Goal: Task Accomplishment & Management: Manage account settings

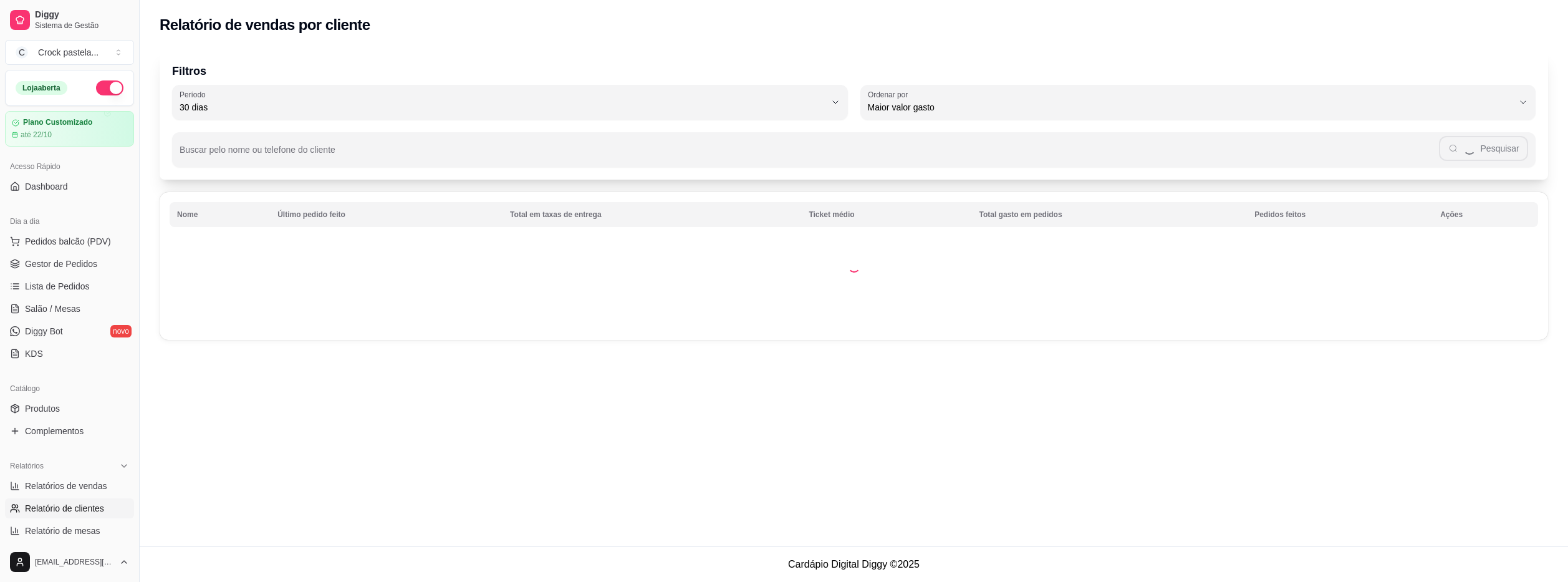
select select "30"
select select "HIGHEST_TOTAL_SPENT_WITH_ORDERS"
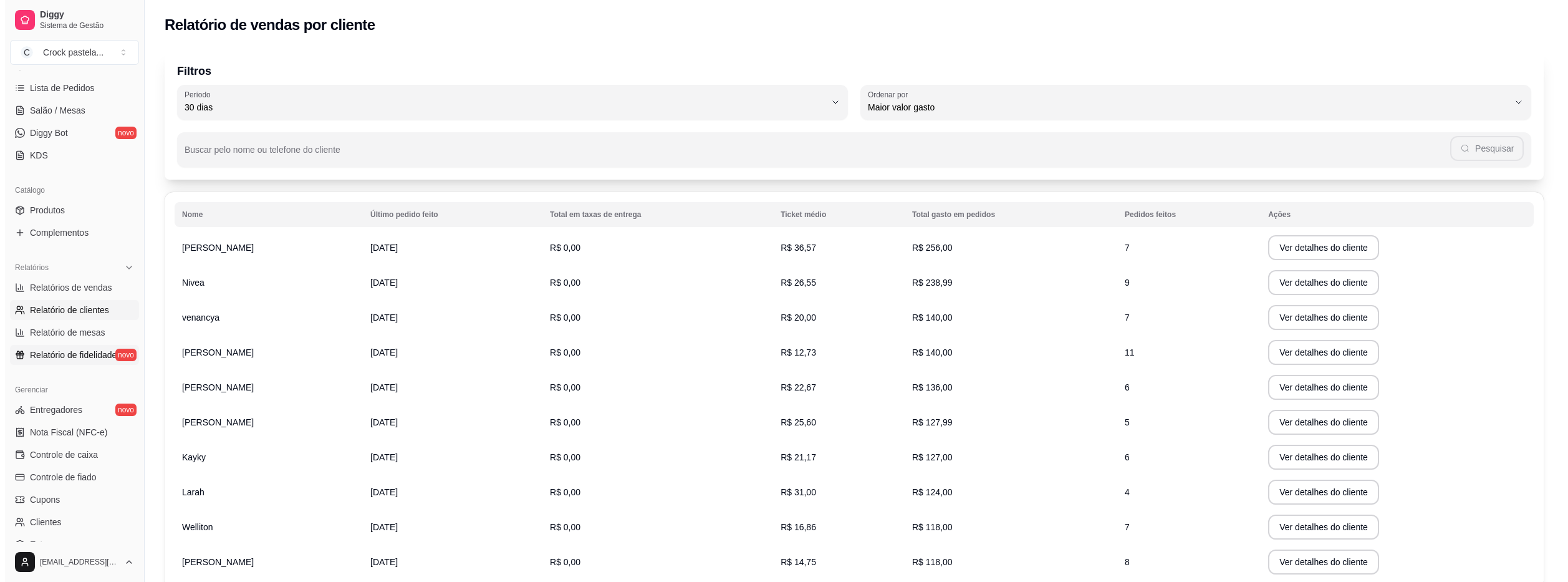
scroll to position [125, 0]
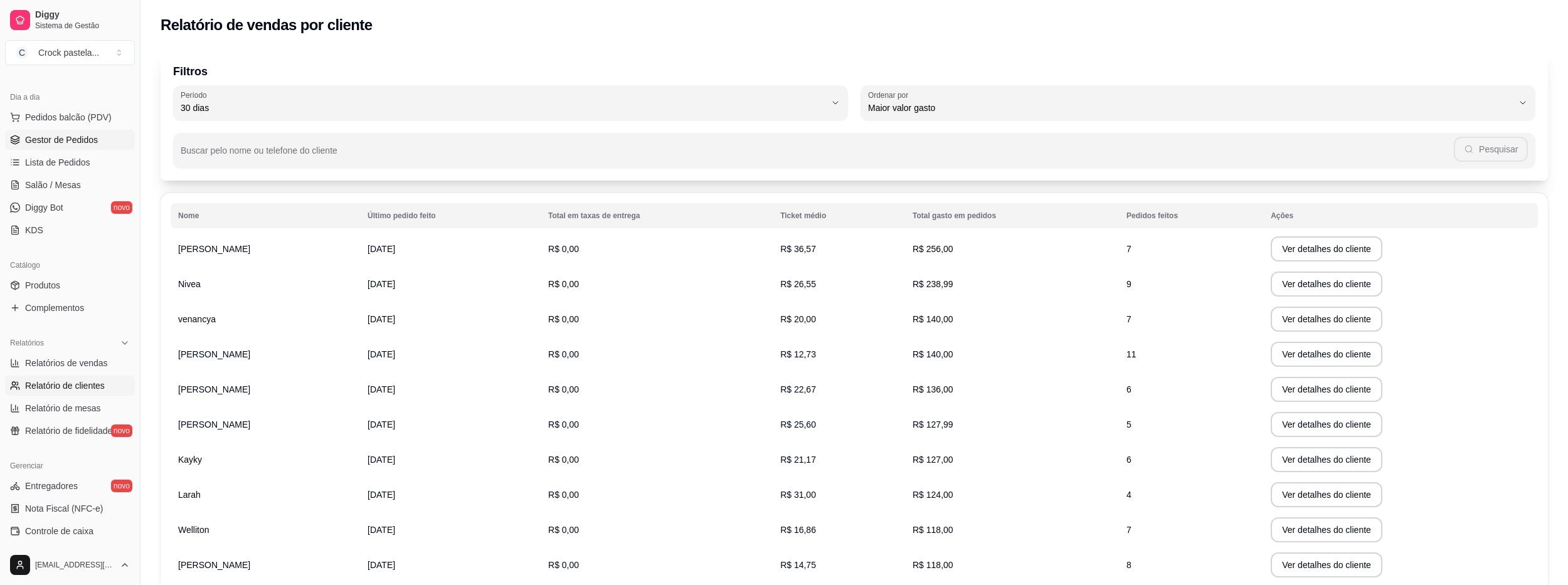
click at [79, 132] on link "Gestor de Pedidos" at bounding box center [70, 139] width 130 height 20
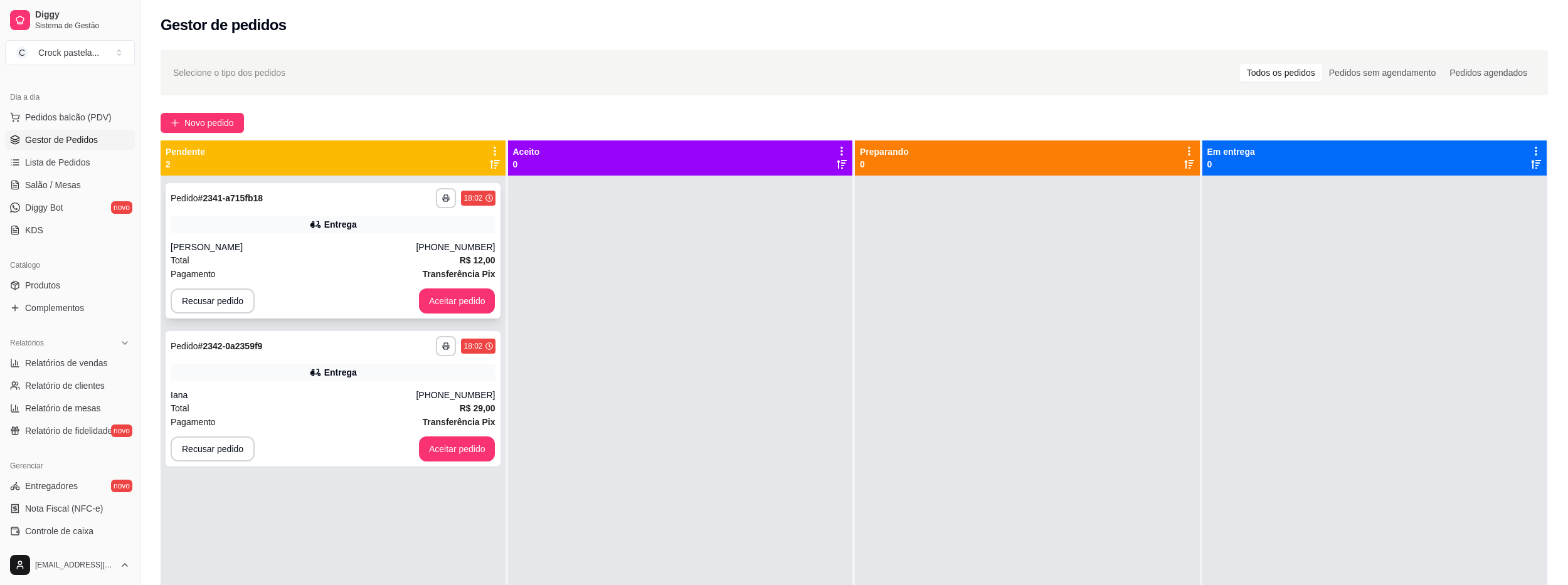
click at [434, 229] on div "Entrega" at bounding box center [333, 224] width 325 height 18
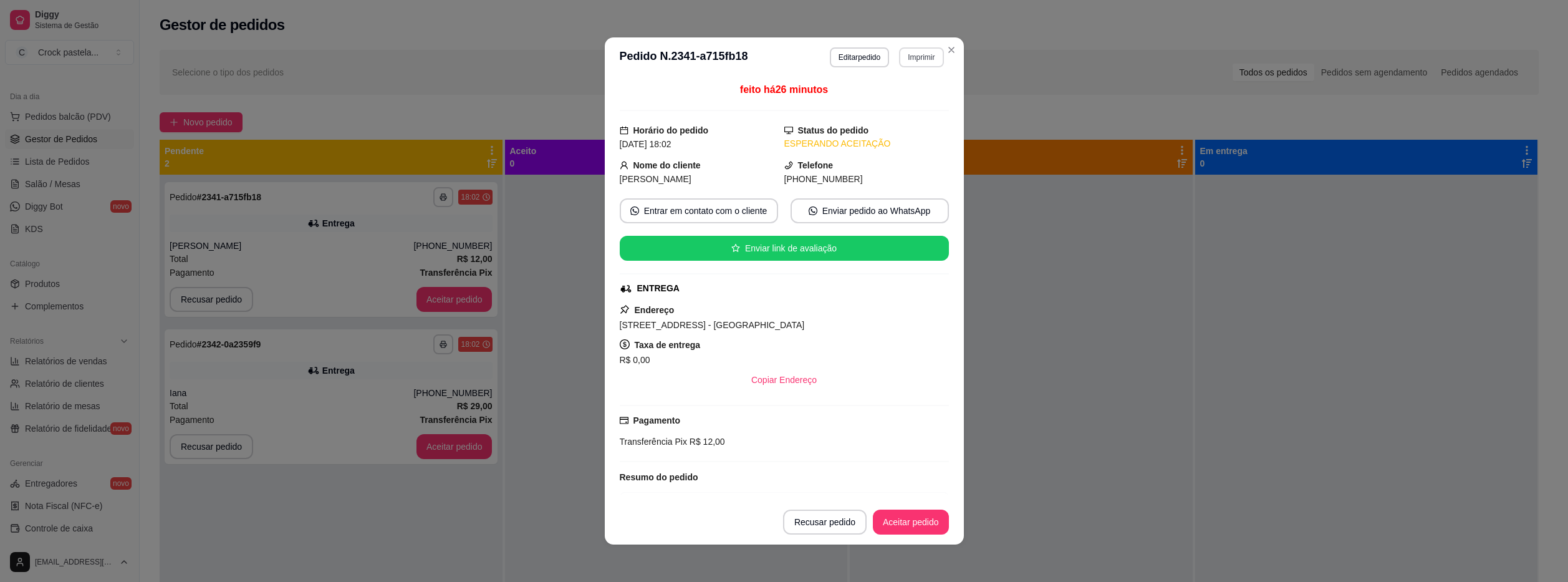
click at [918, 60] on button "Imprimir" at bounding box center [921, 57] width 44 height 20
click at [911, 102] on button "Impressora" at bounding box center [895, 100] width 90 height 20
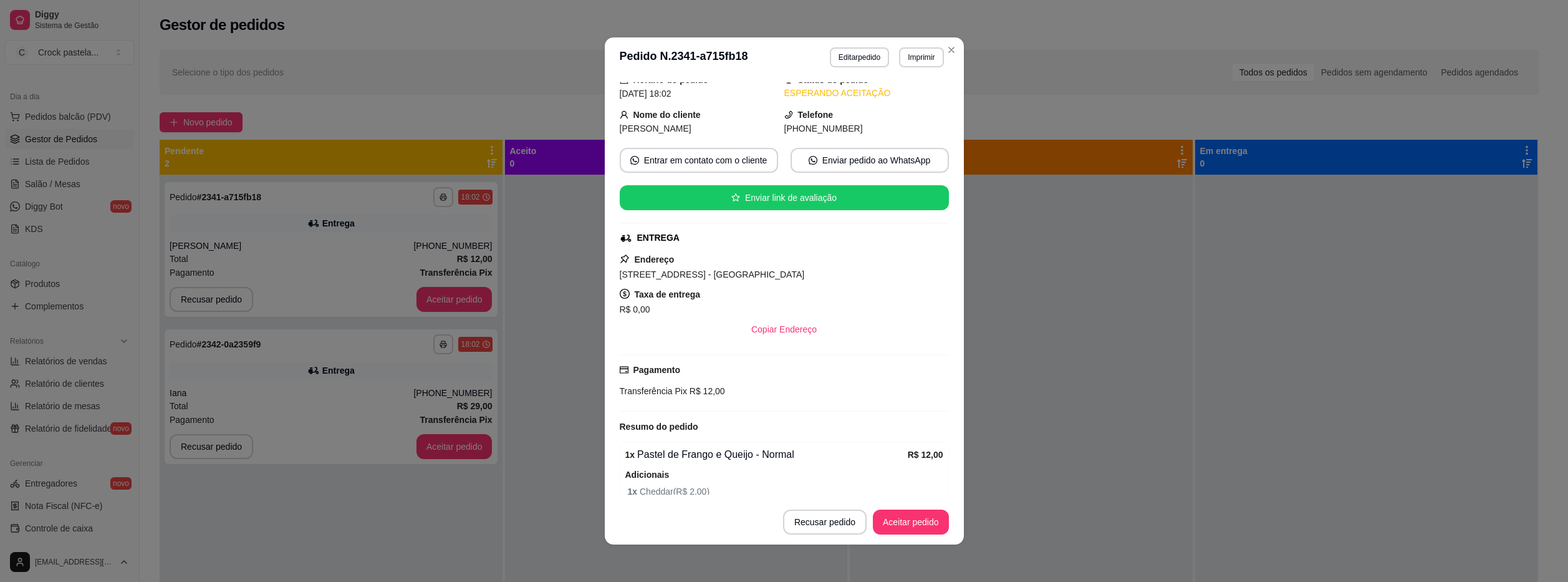
scroll to position [109, 0]
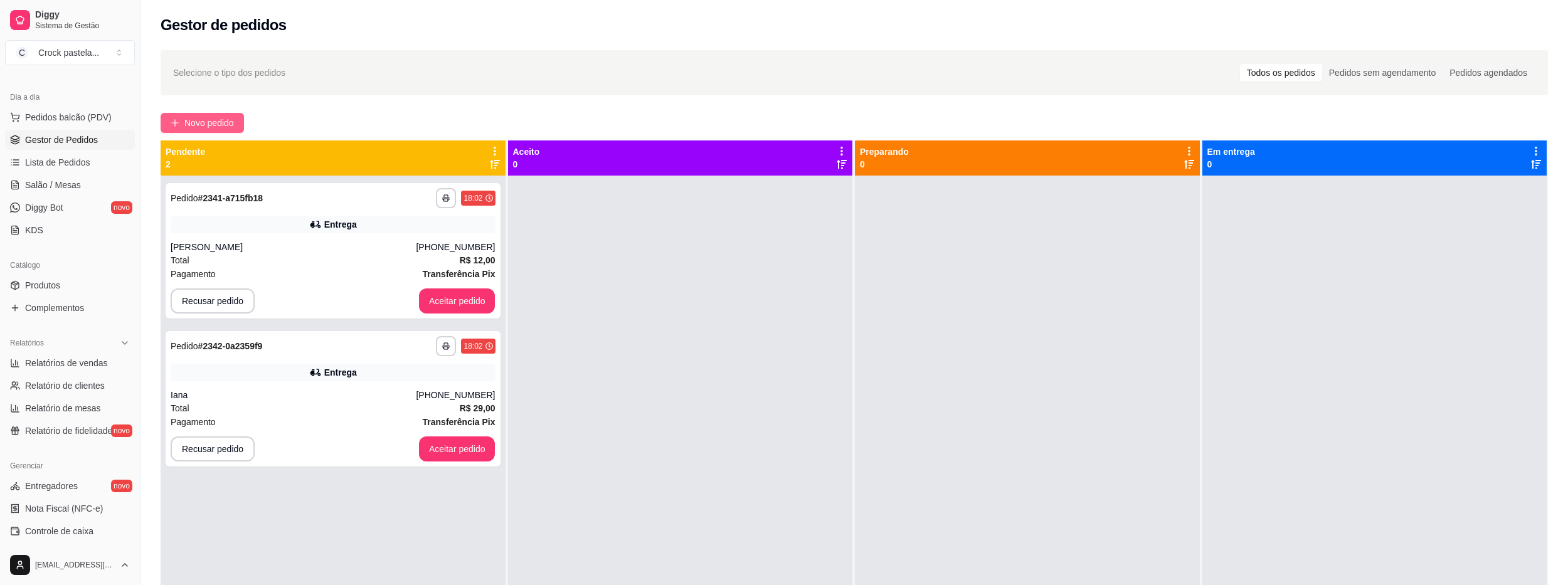
click at [217, 123] on span "Novo pedido" at bounding box center [210, 123] width 50 height 14
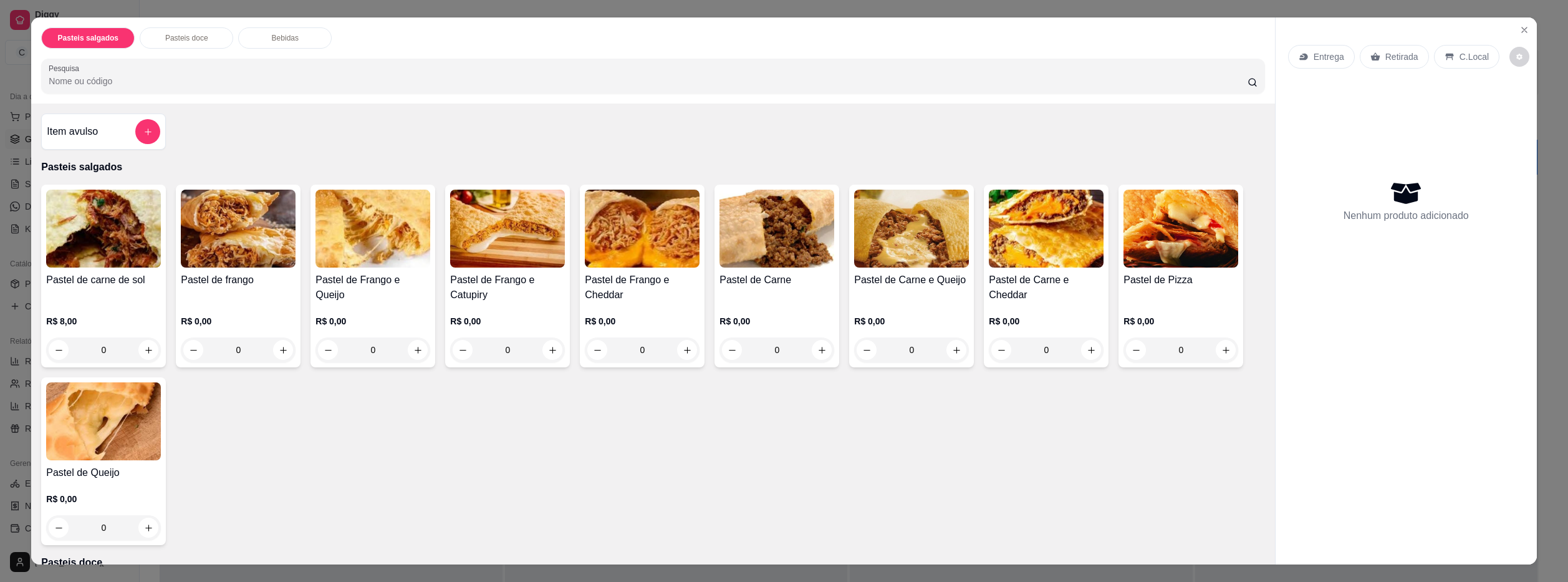
click at [1525, 30] on button "Close" at bounding box center [1524, 29] width 20 height 20
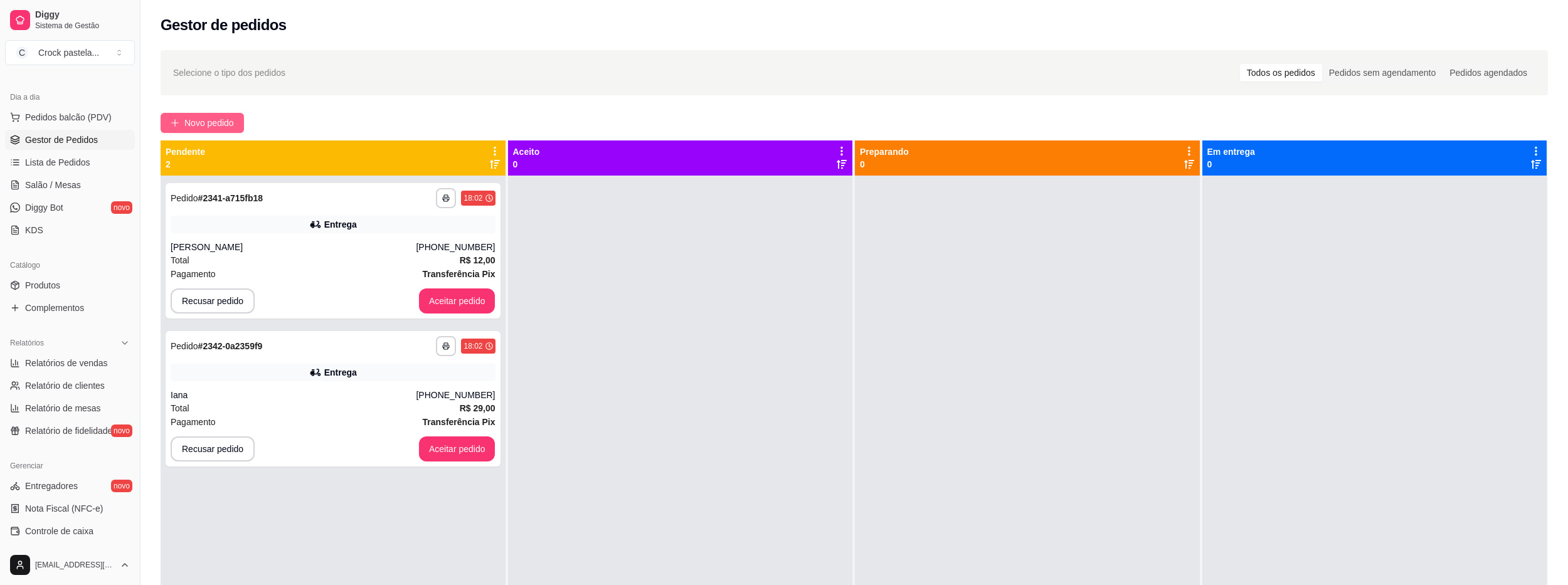
click at [243, 128] on button "Novo pedido" at bounding box center [203, 122] width 84 height 20
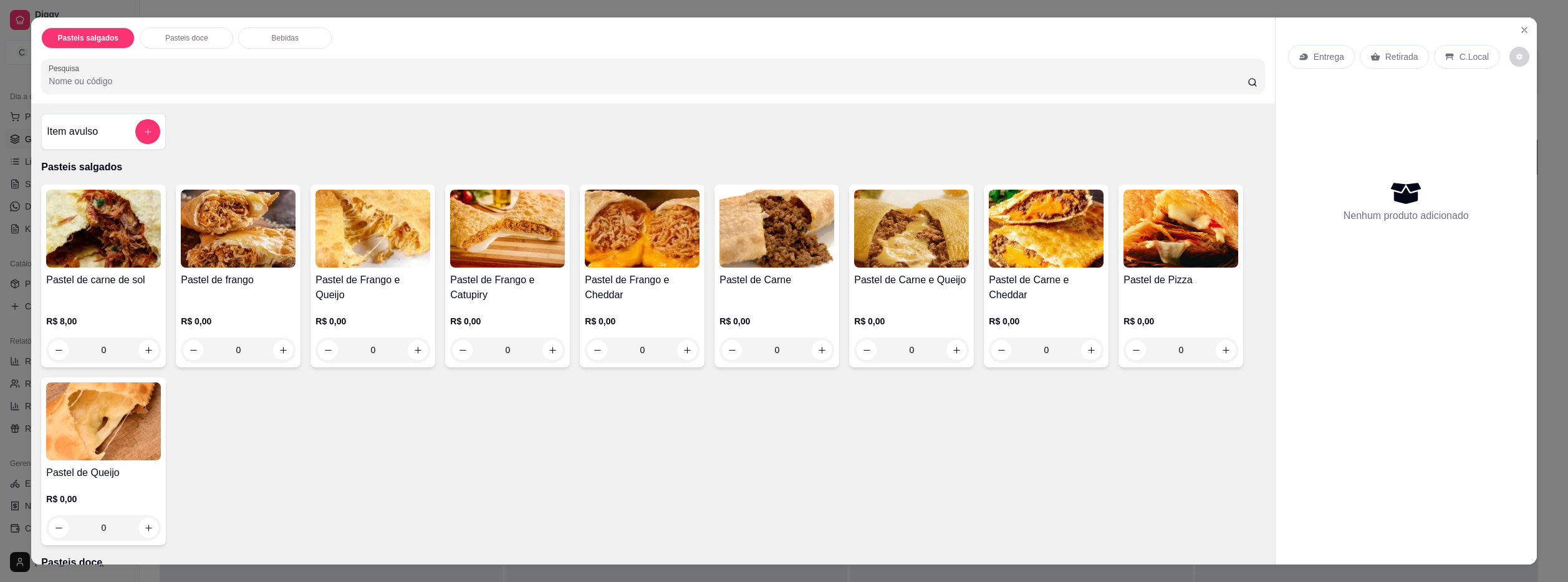
click at [1229, 348] on div "0" at bounding box center [1180, 350] width 115 height 25
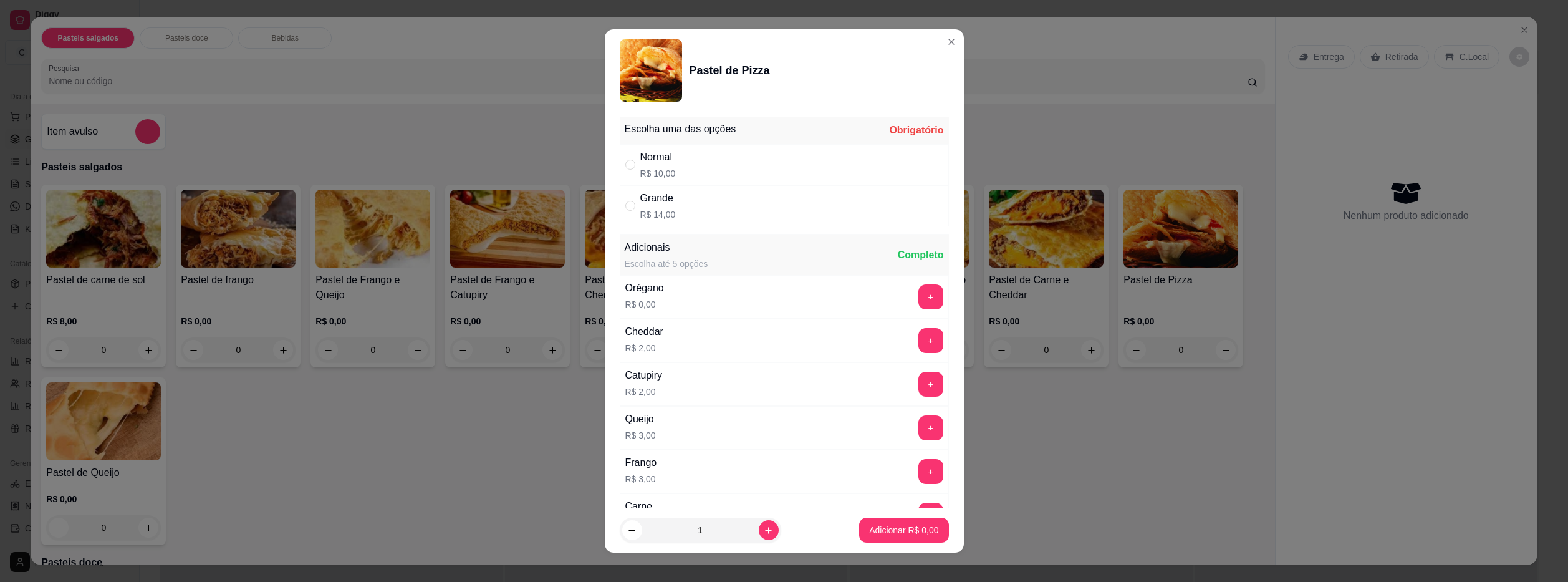
click at [761, 158] on div "Normal R$ 10,00" at bounding box center [784, 164] width 329 height 41
radio input "true"
click at [916, 523] on button "Adicionar R$ 10,00" at bounding box center [901, 530] width 94 height 25
type input "1"
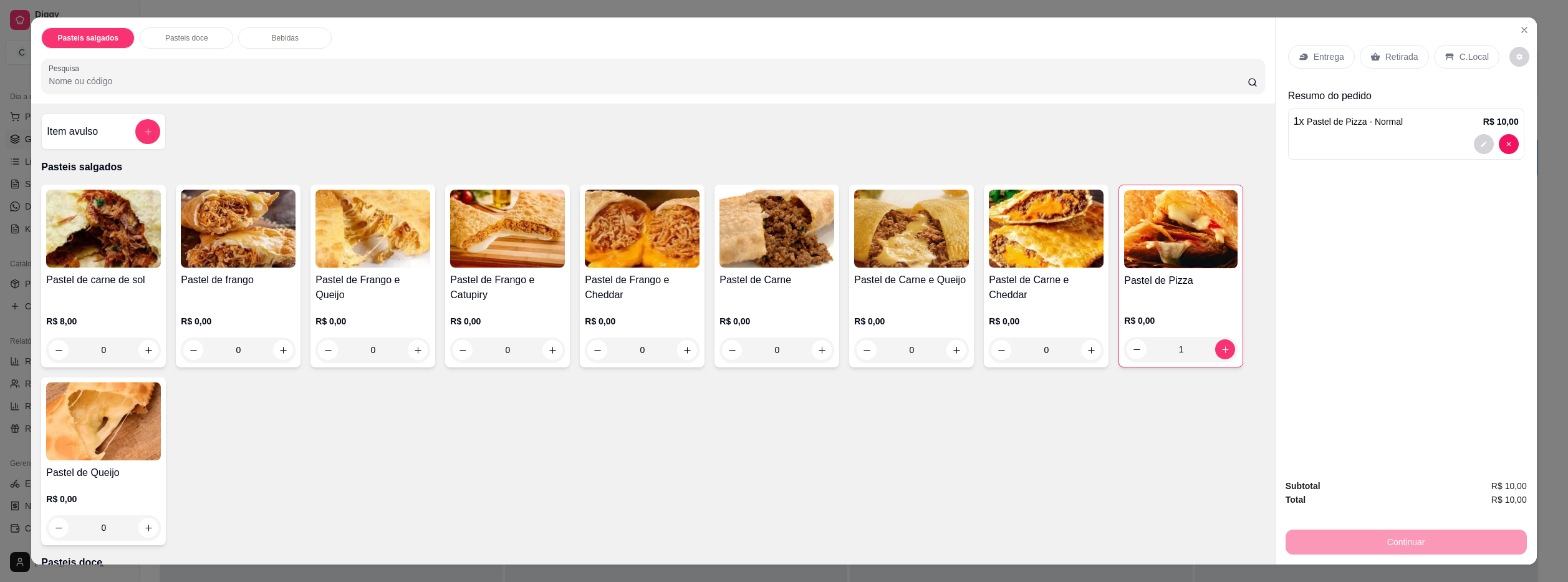
click at [1314, 60] on p "Entrega" at bounding box center [1329, 56] width 31 height 13
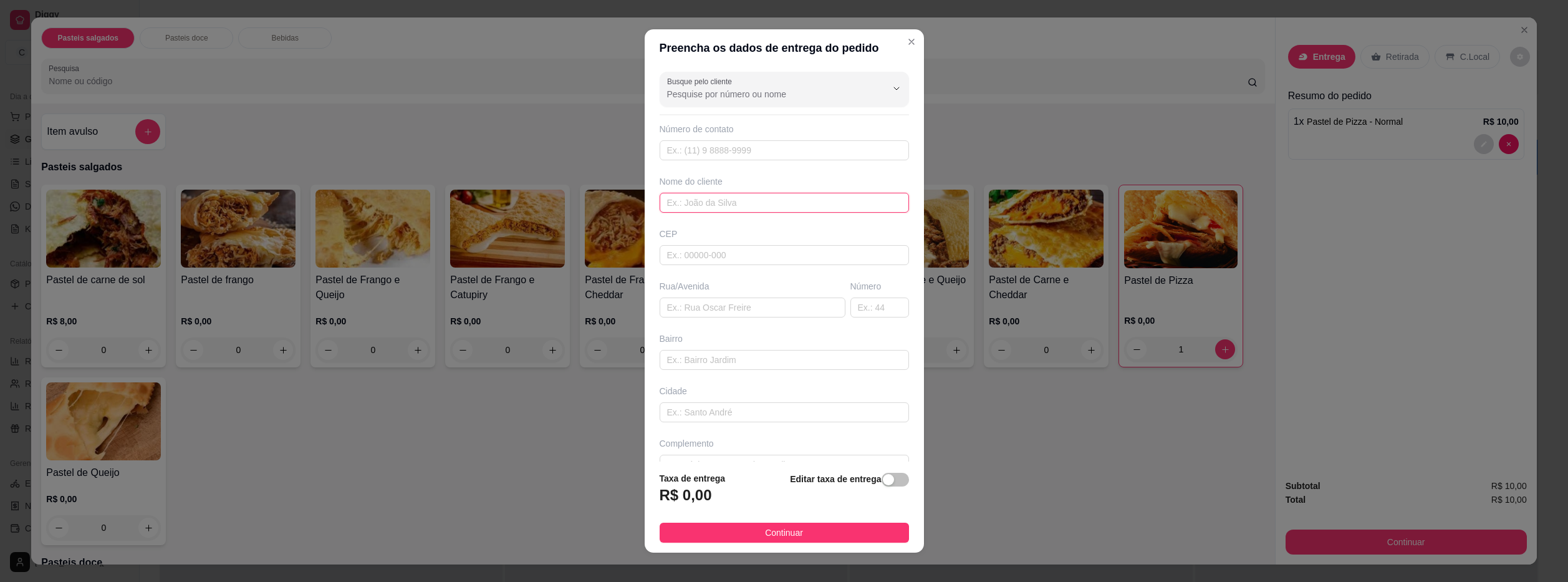
click at [808, 206] on input "text" at bounding box center [784, 203] width 249 height 20
type input "e"
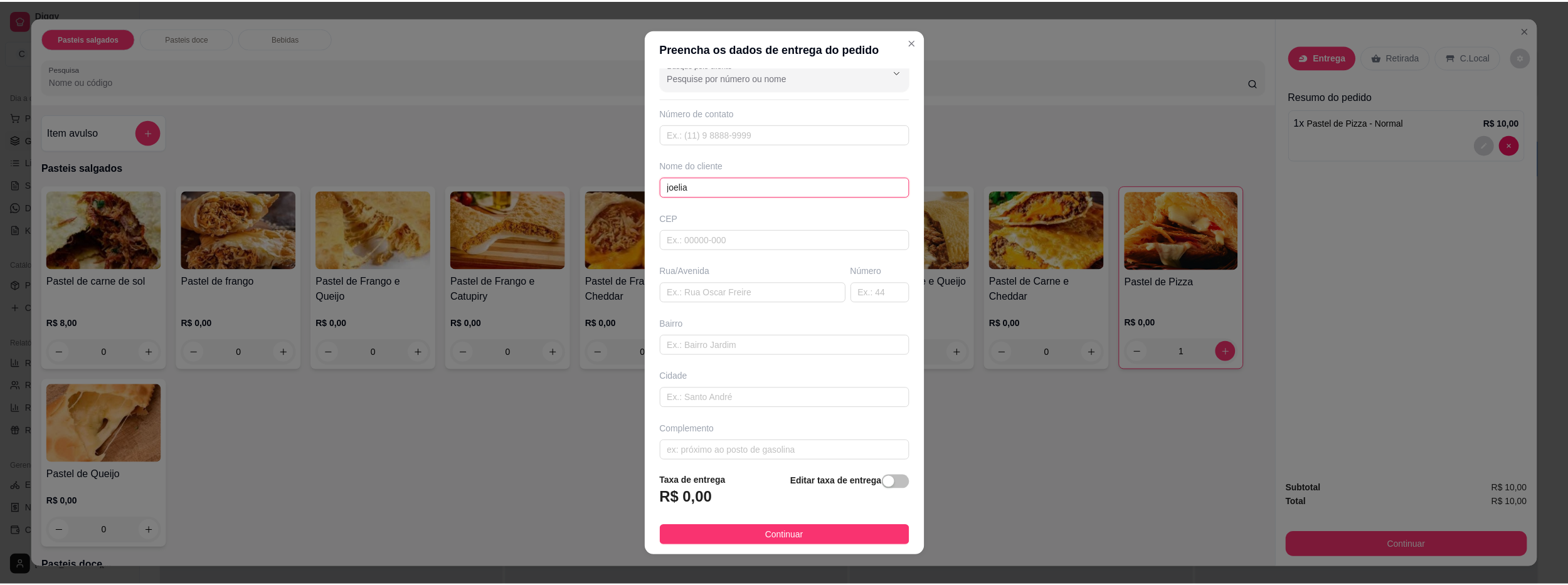
scroll to position [25, 0]
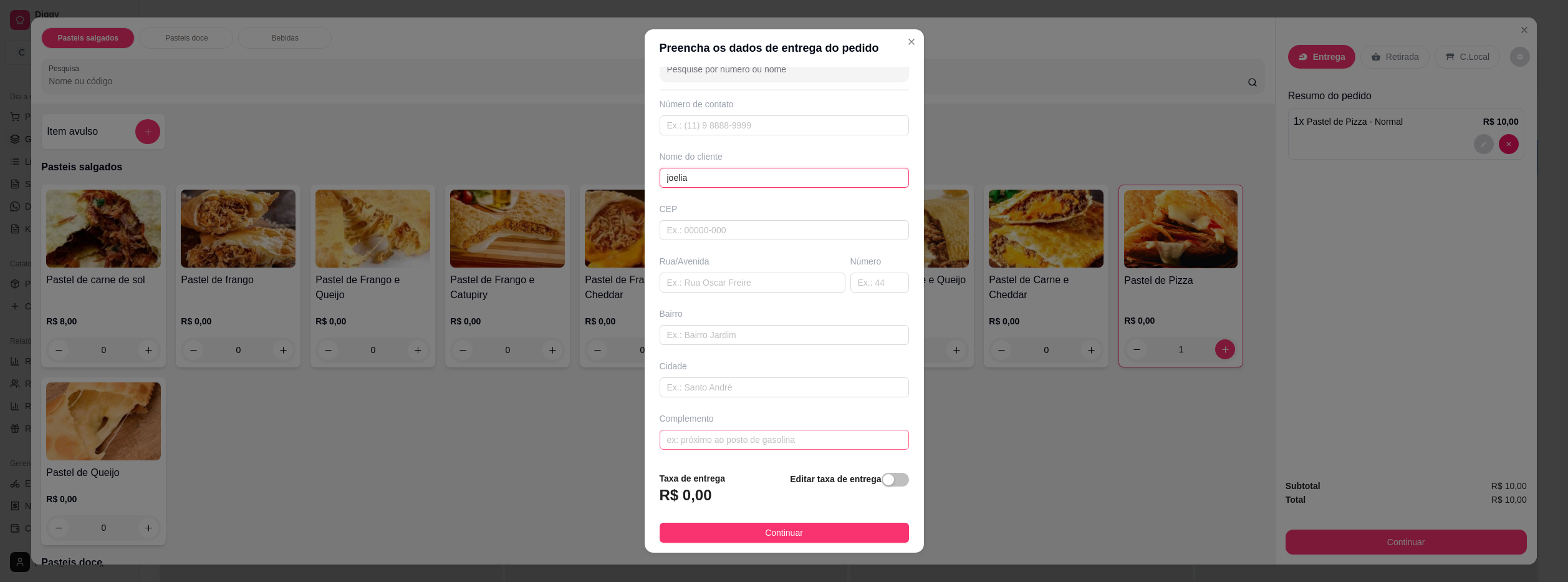
type input "joelia"
click at [799, 430] on input "text" at bounding box center [784, 439] width 249 height 20
click at [791, 530] on span "Continuar" at bounding box center [784, 533] width 38 height 14
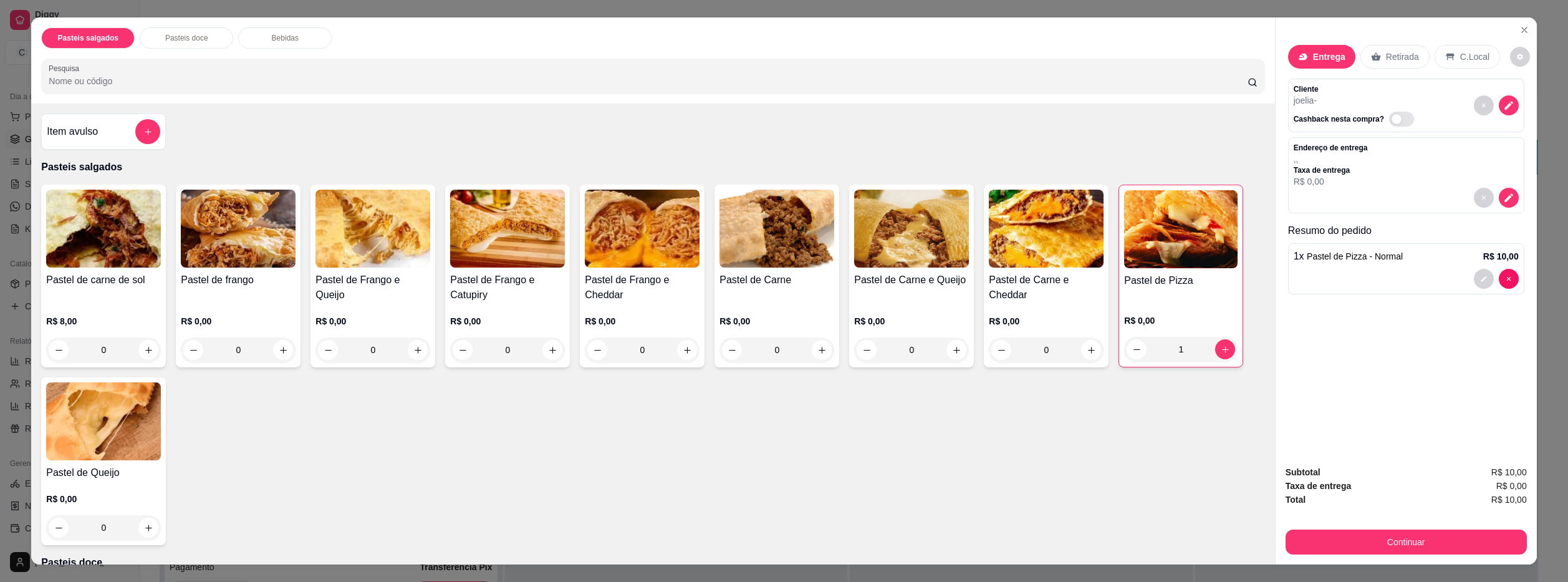
click at [1359, 556] on div "Subtotal R$ 10,00 Taxa de entrega R$ 0,00 Total R$ 10,00 Continuar" at bounding box center [1406, 510] width 261 height 109
click at [1368, 540] on button "Continuar" at bounding box center [1406, 542] width 234 height 25
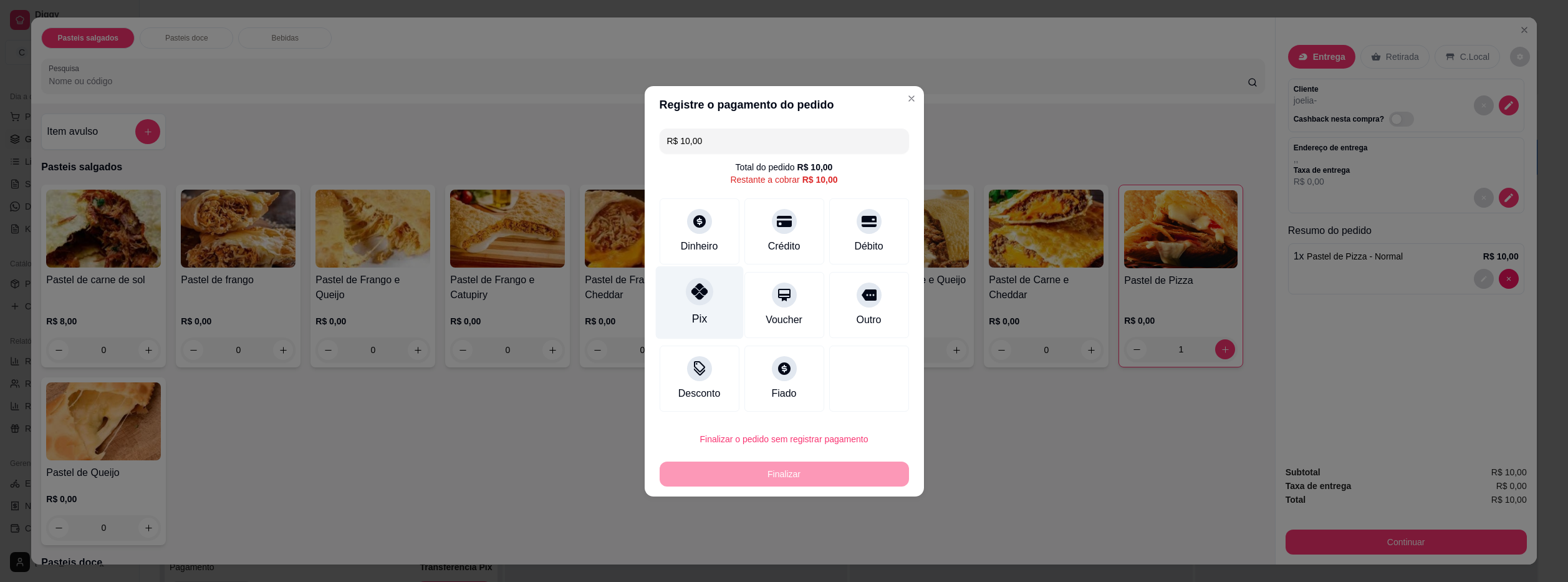
click at [709, 300] on div "Pix" at bounding box center [699, 302] width 88 height 73
type input "R$ 0,00"
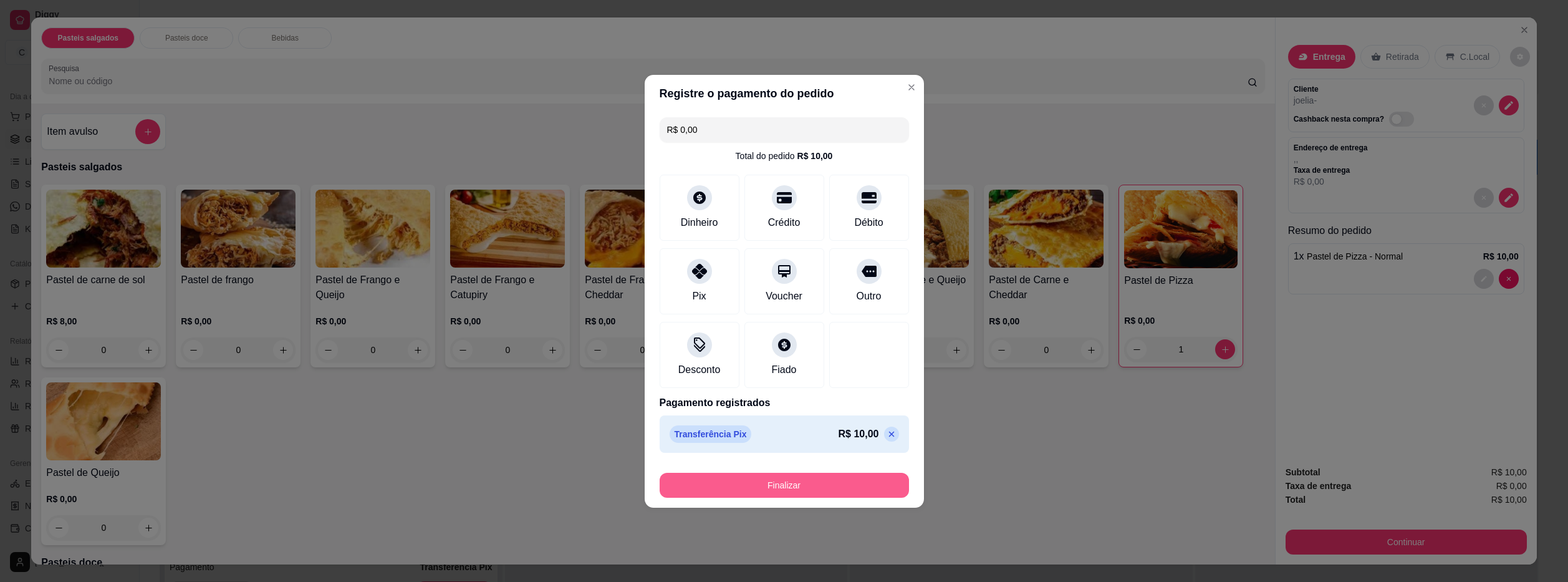
click at [832, 483] on button "Finalizar" at bounding box center [784, 485] width 249 height 25
type input "0"
type input "-R$ 10,00"
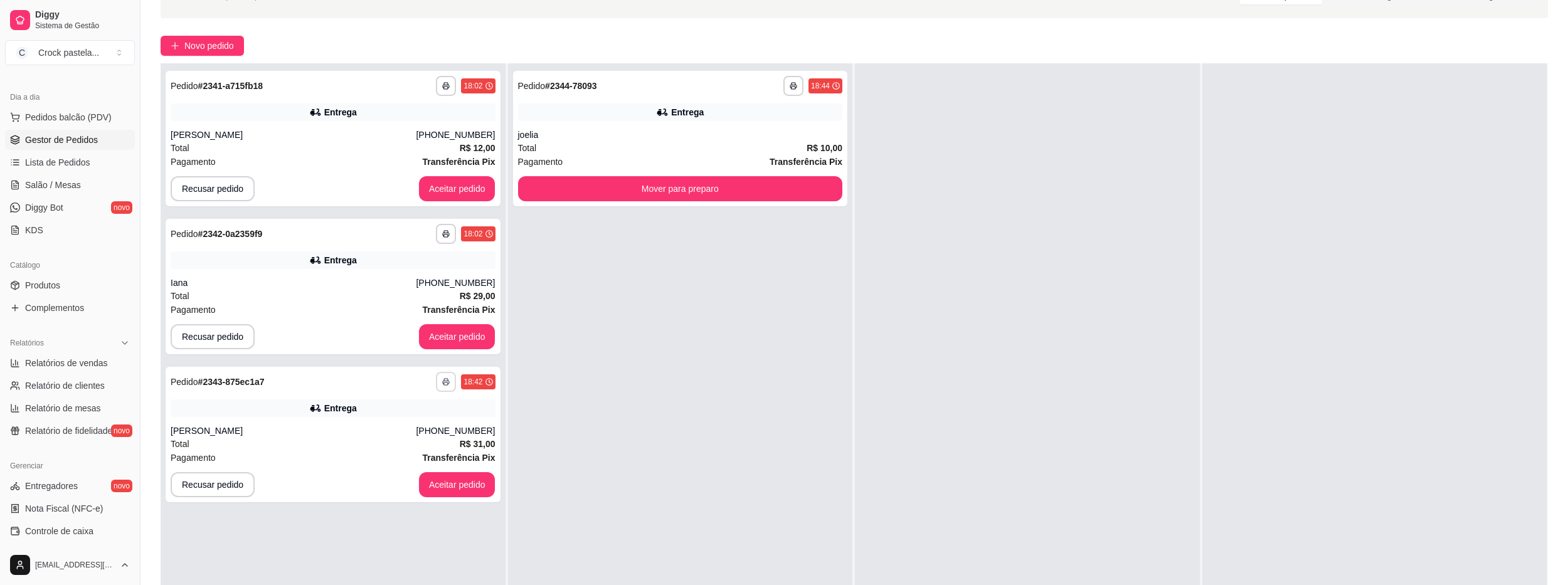
scroll to position [188, 0]
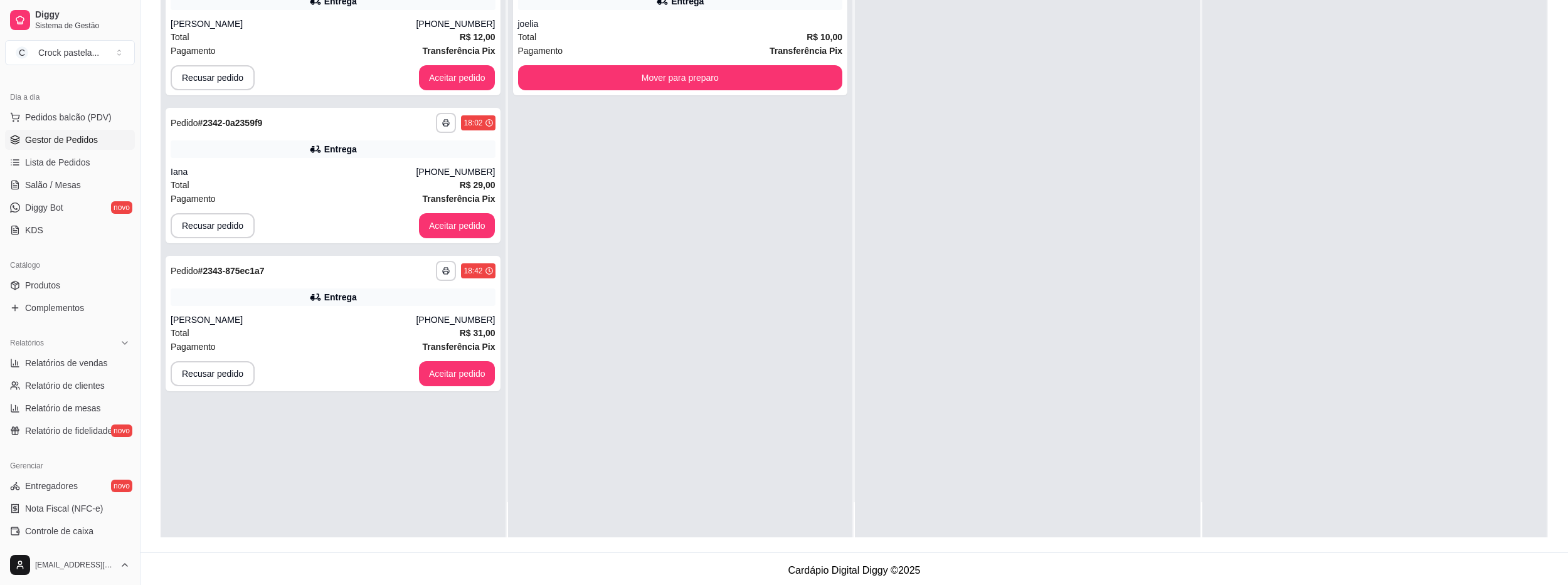
drag, startPoint x: 449, startPoint y: 410, endPoint x: 396, endPoint y: 438, distance: 59.9
click at [395, 439] on div "**********" at bounding box center [333, 245] width 345 height 585
click at [462, 375] on button "Aceitar pedido" at bounding box center [457, 373] width 76 height 25
click at [474, 230] on button "Aceitar pedido" at bounding box center [457, 225] width 76 height 25
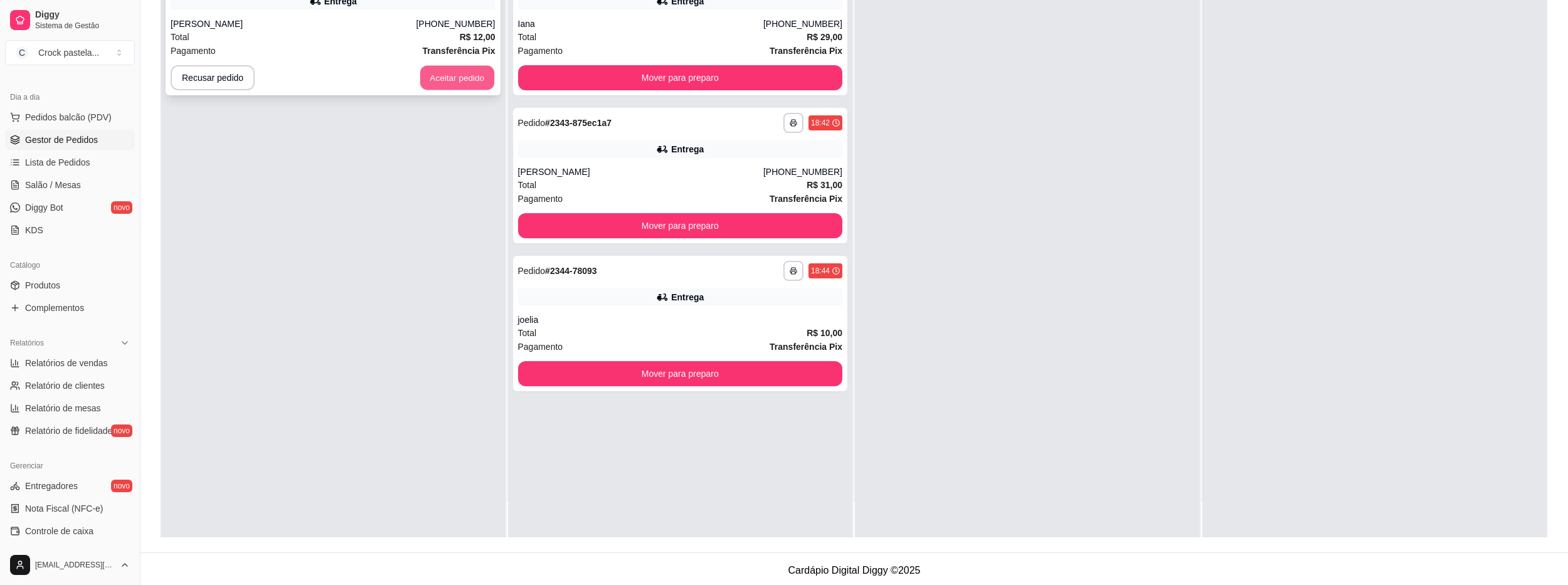
click at [465, 72] on button "Aceitar pedido" at bounding box center [457, 78] width 74 height 25
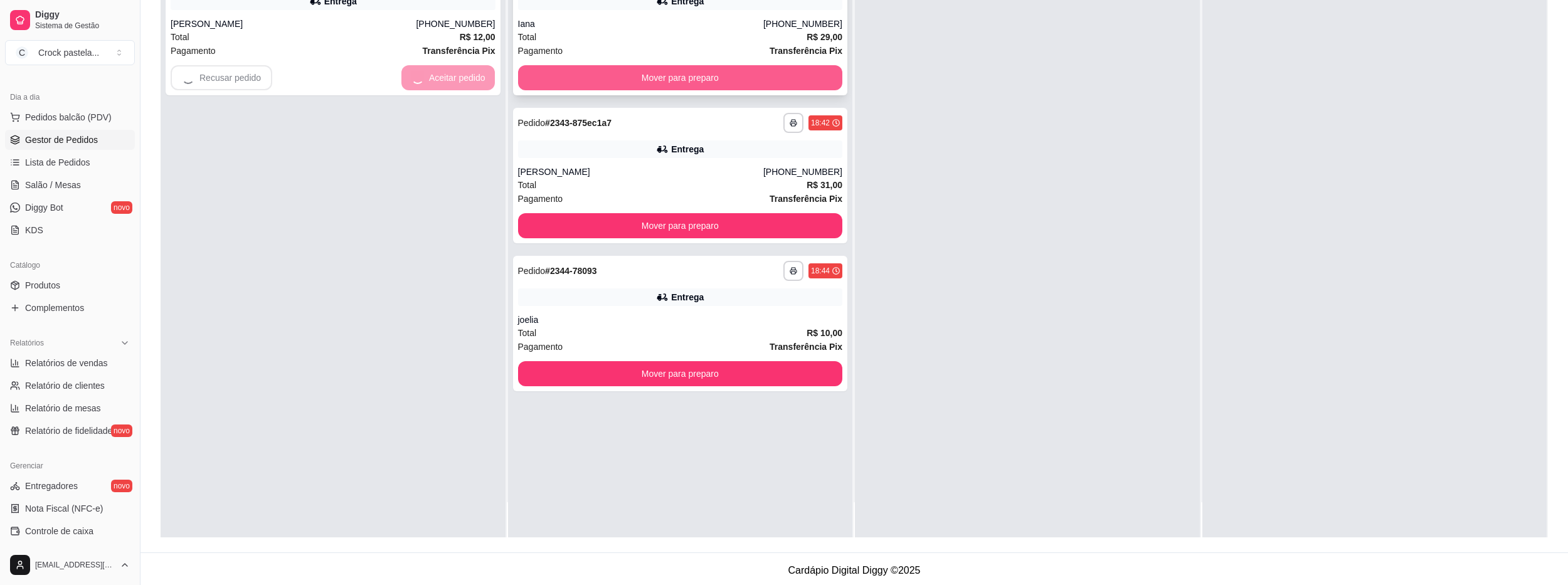
click at [634, 72] on div "**********" at bounding box center [680, 245] width 345 height 585
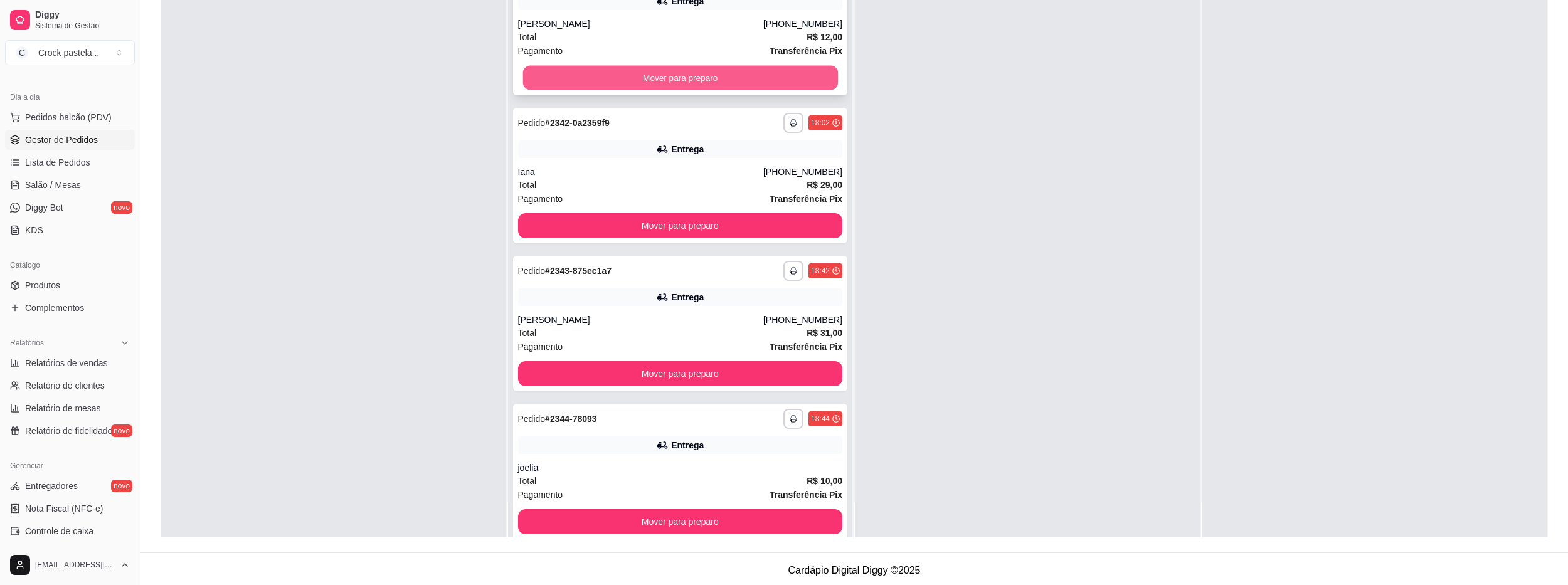
click at [634, 80] on button "Mover para preparo" at bounding box center [680, 78] width 315 height 25
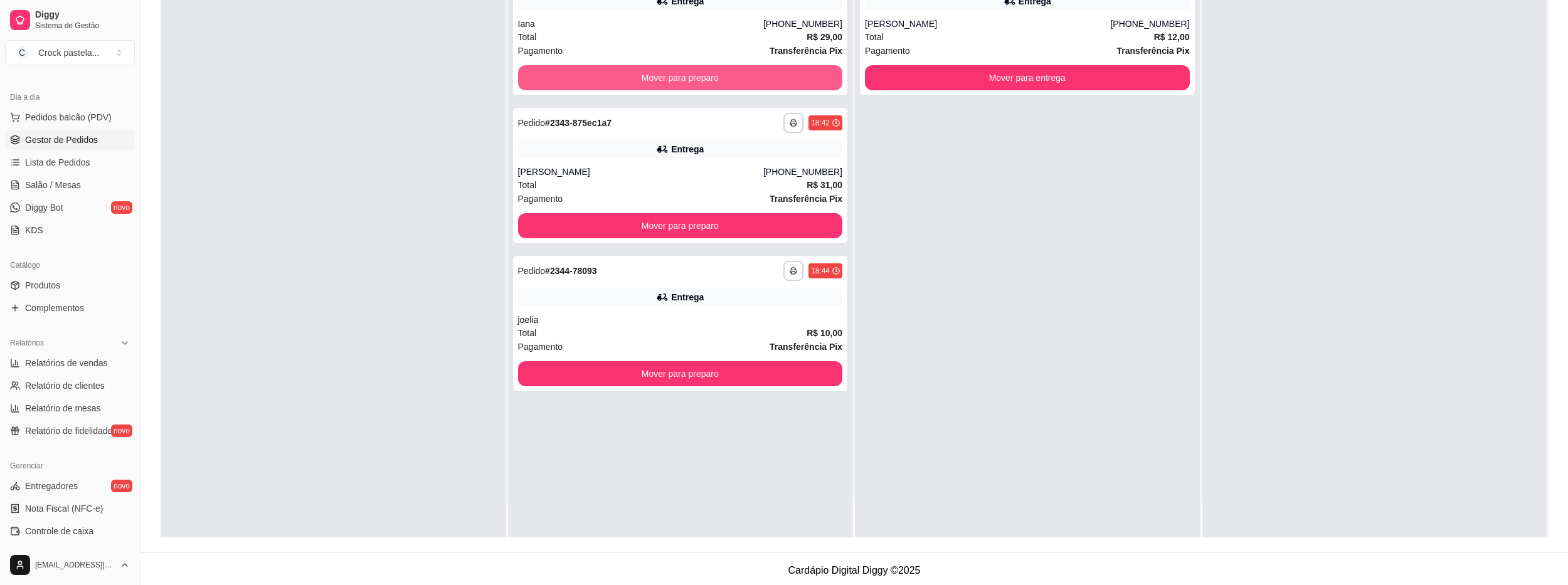
click at [634, 80] on button "Mover para preparo" at bounding box center [681, 77] width 325 height 25
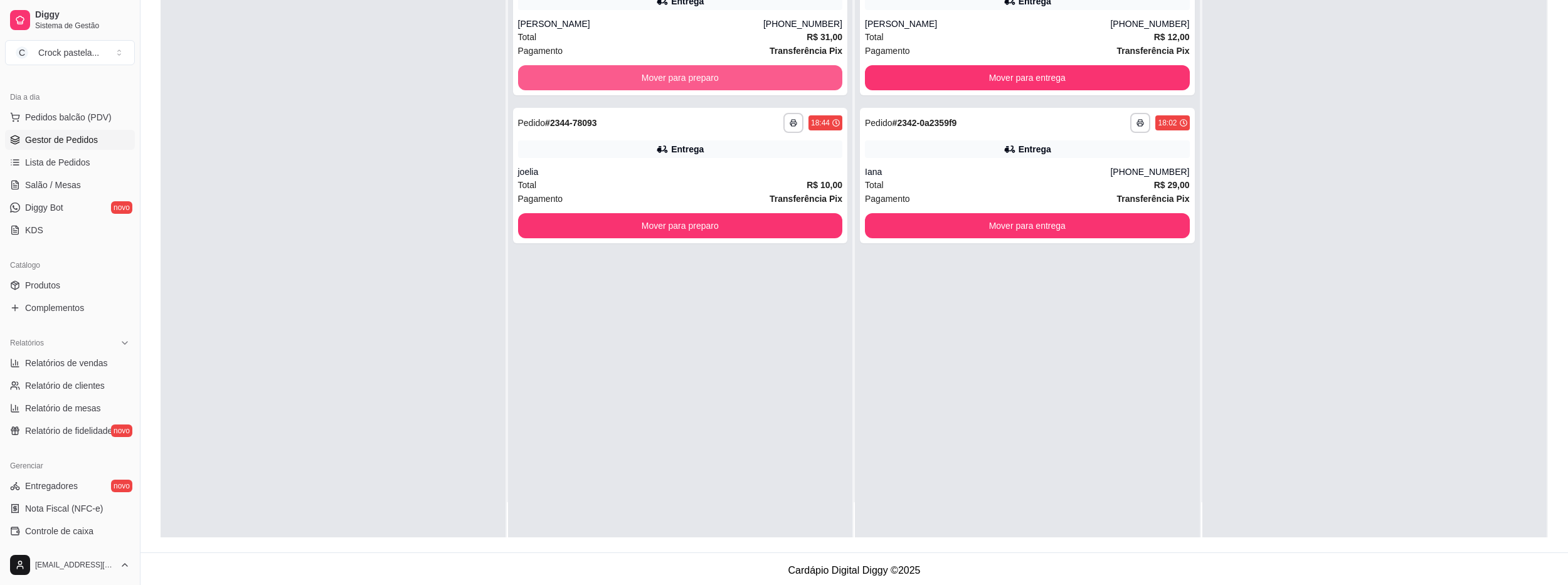
click at [634, 80] on button "Mover para preparo" at bounding box center [681, 77] width 325 height 25
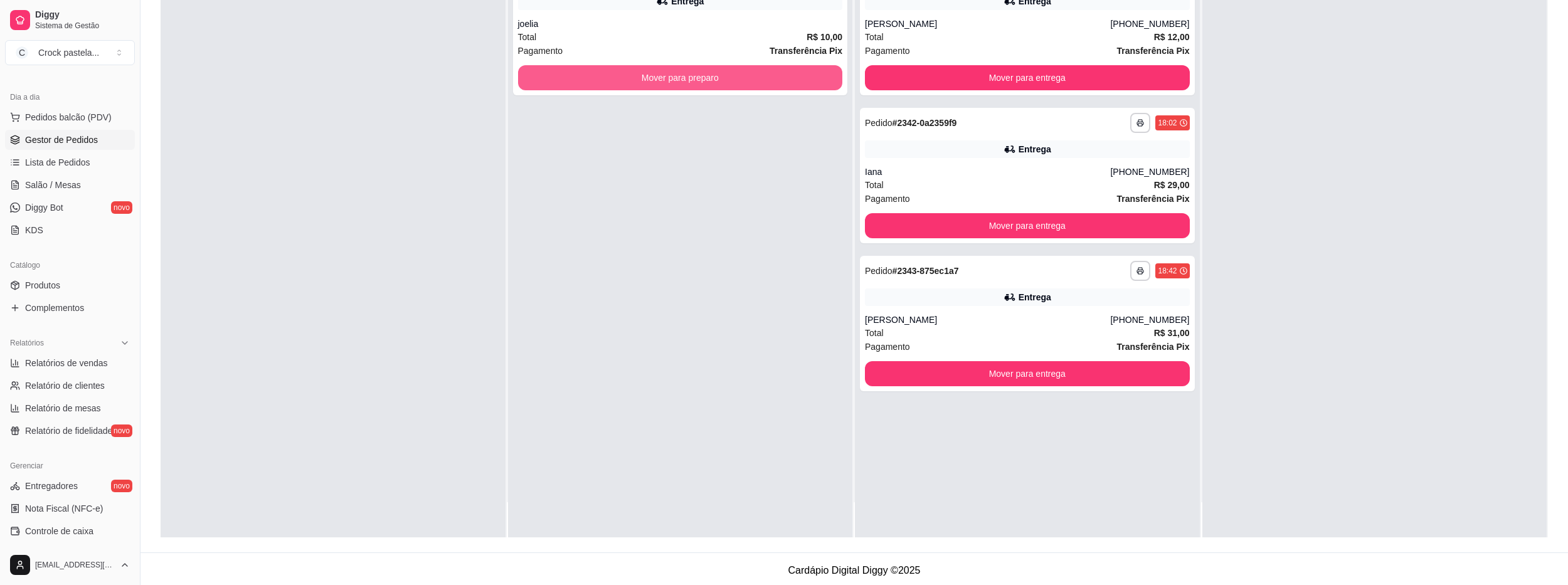
click at [634, 80] on button "Mover para preparo" at bounding box center [681, 77] width 325 height 25
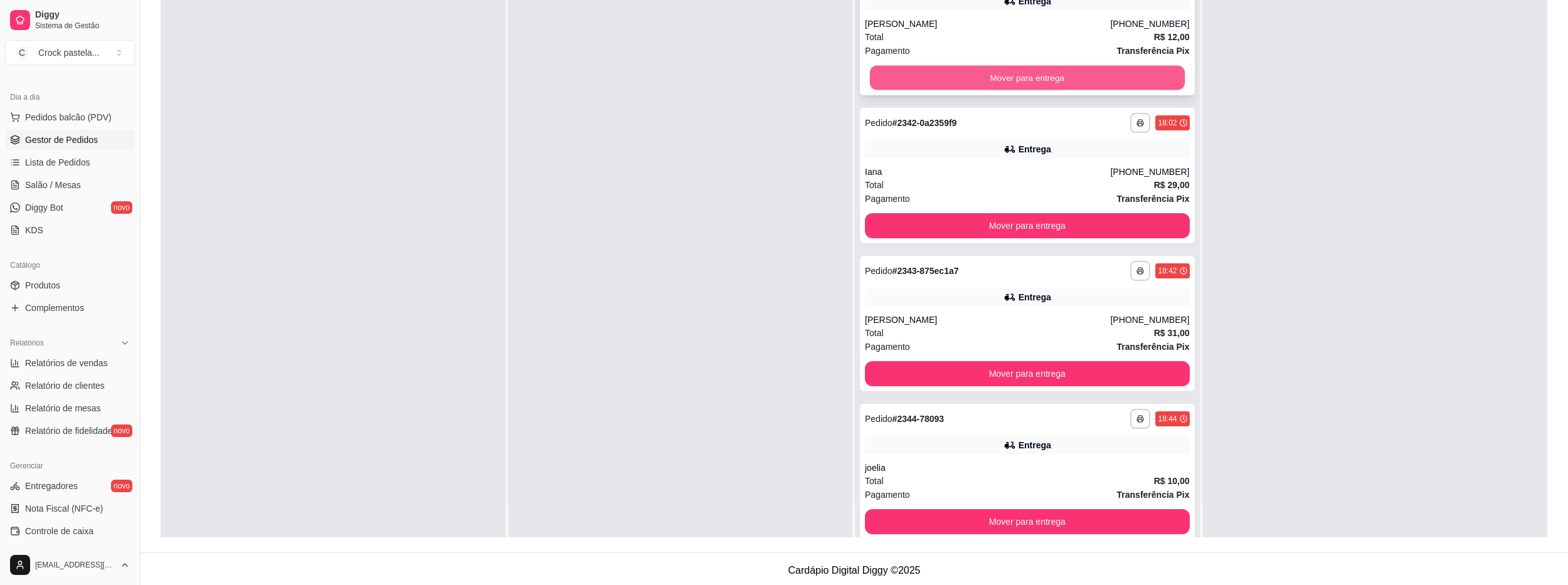
click at [1017, 71] on button "Mover para entrega" at bounding box center [1027, 78] width 315 height 25
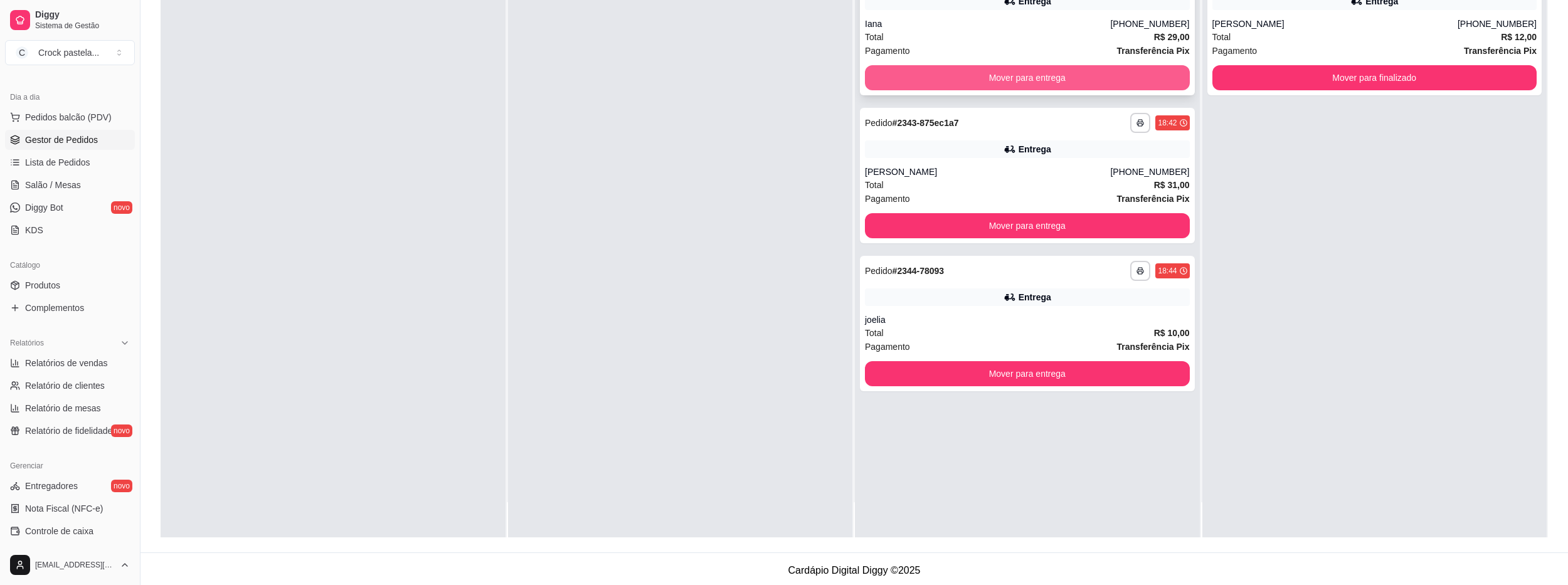
click at [1042, 81] on button "Mover para entrega" at bounding box center [1027, 77] width 325 height 25
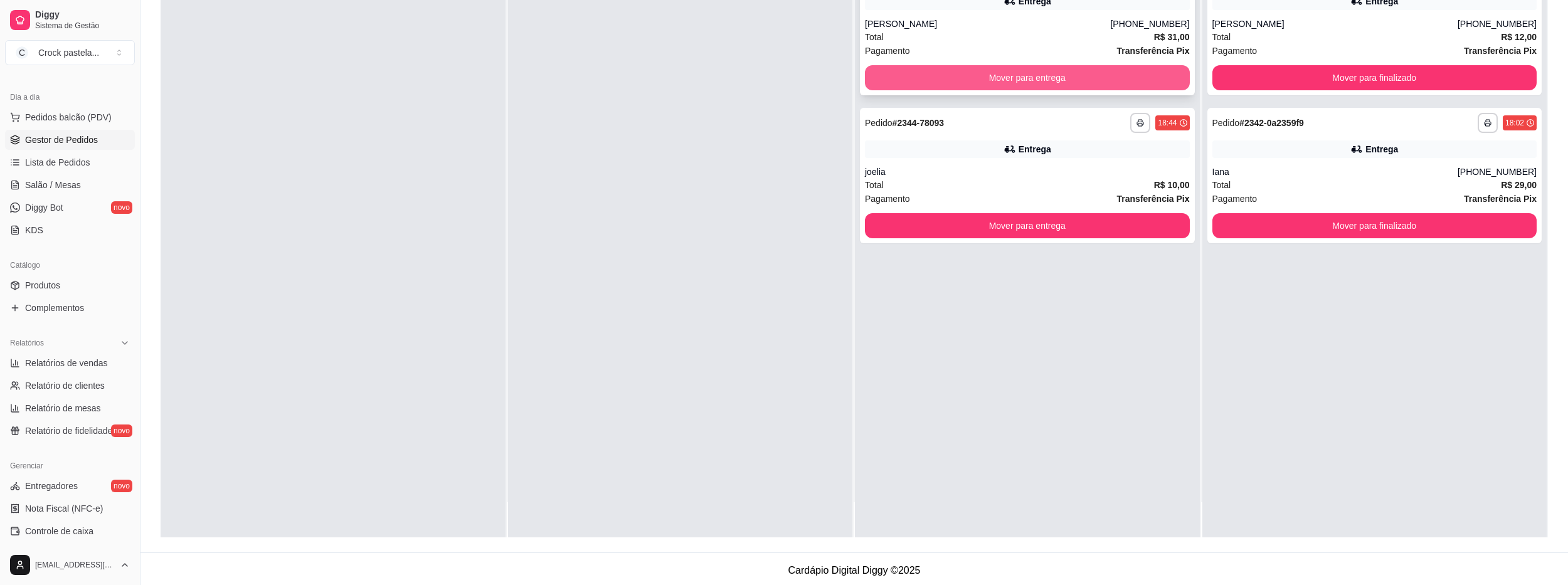
click at [1069, 88] on button "Mover para entrega" at bounding box center [1027, 77] width 325 height 25
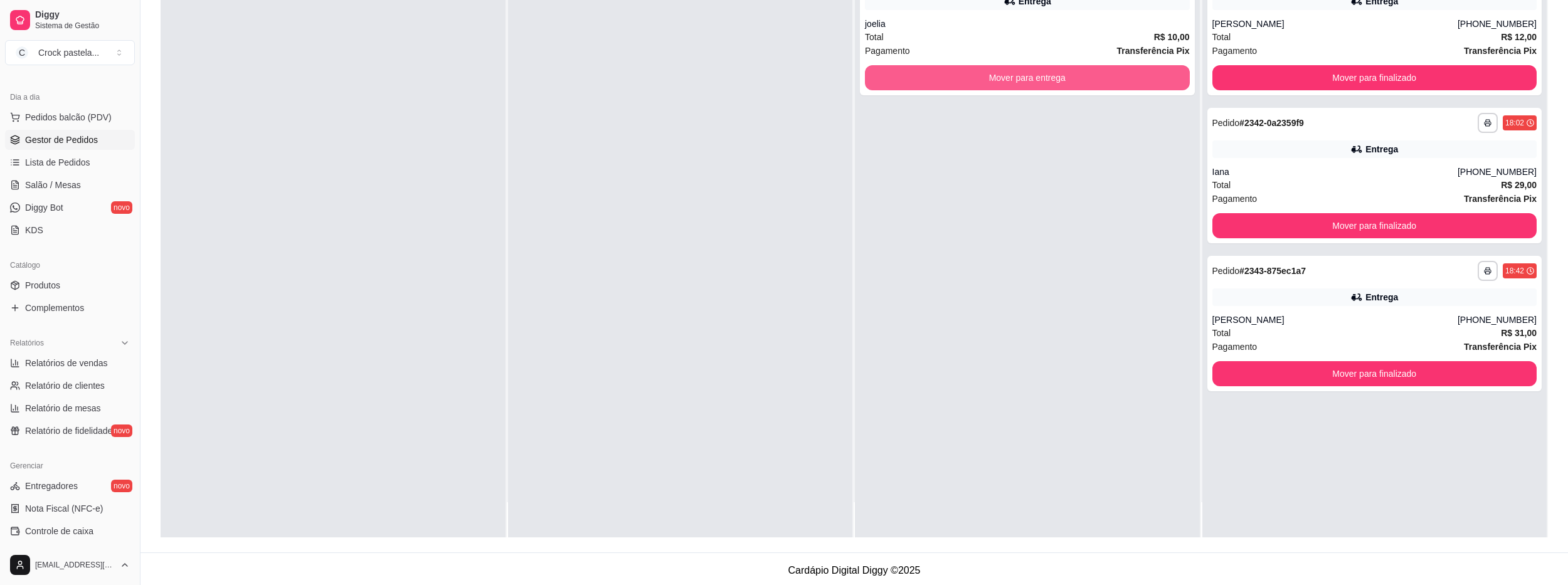
click at [1069, 88] on button "Mover para entrega" at bounding box center [1027, 77] width 325 height 25
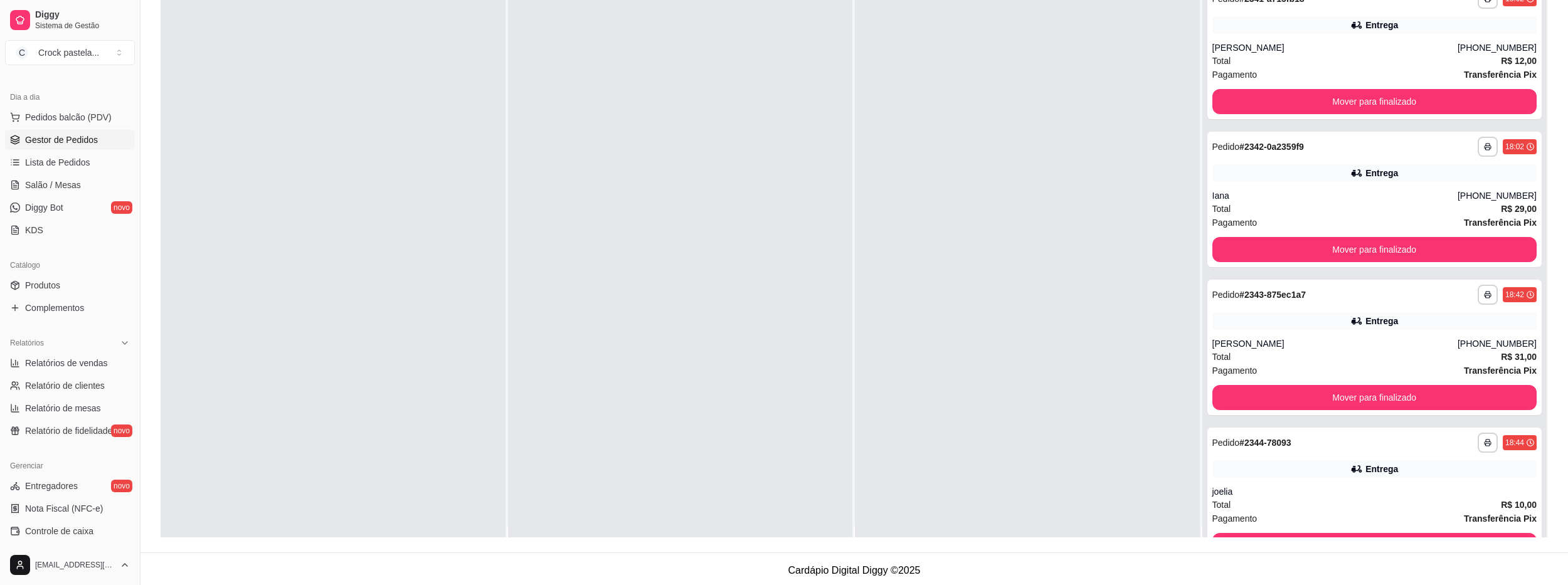
scroll to position [0, 0]
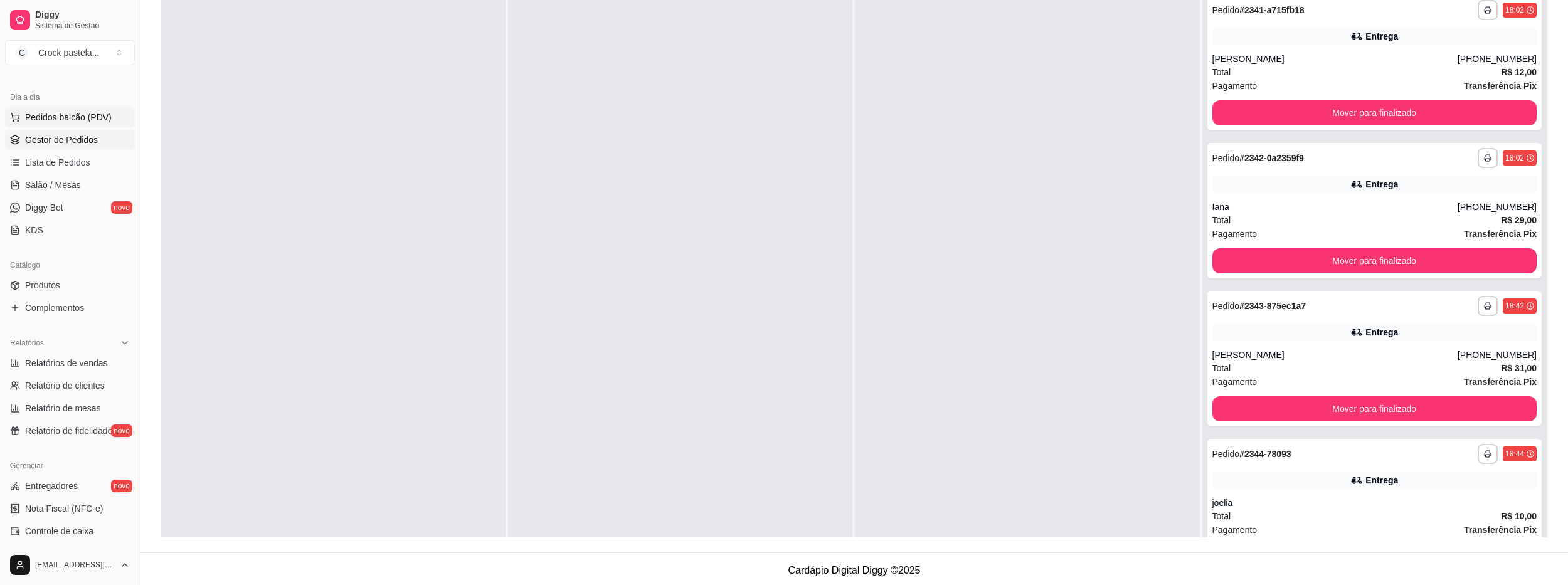
click at [108, 114] on button "Pedidos balcão (PDV)" at bounding box center [70, 116] width 130 height 20
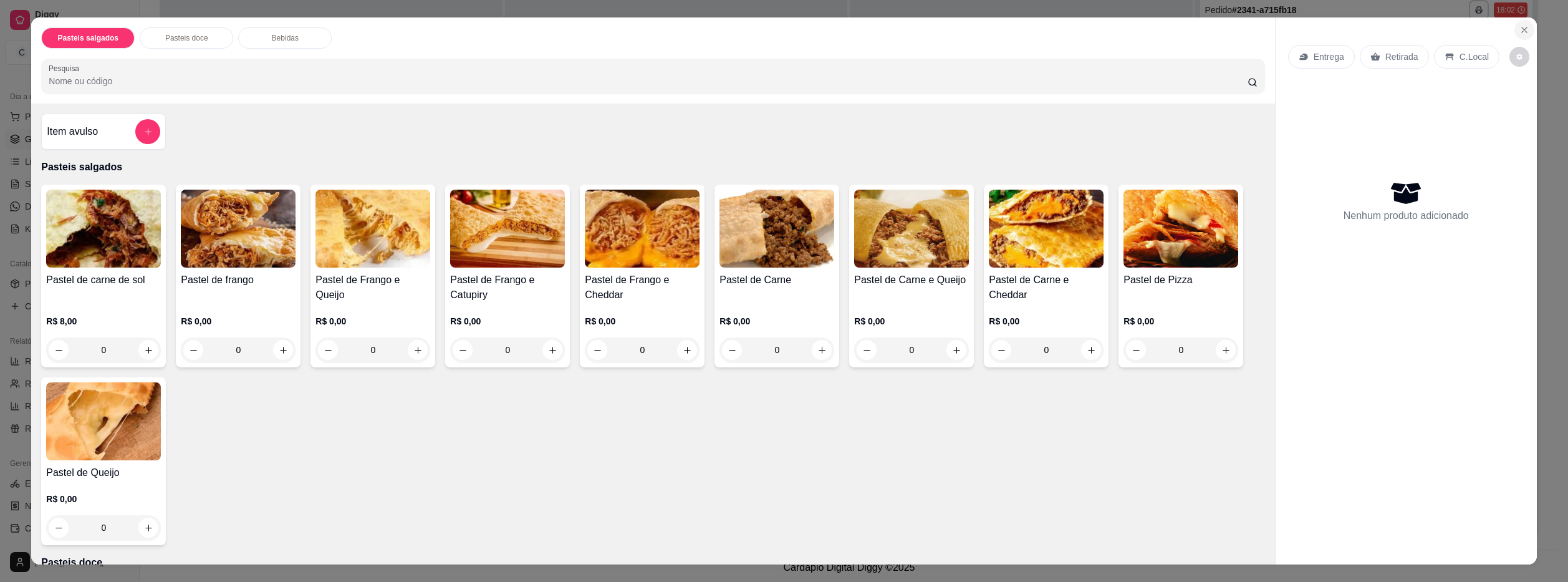
click at [1514, 32] on button "Close" at bounding box center [1524, 29] width 20 height 20
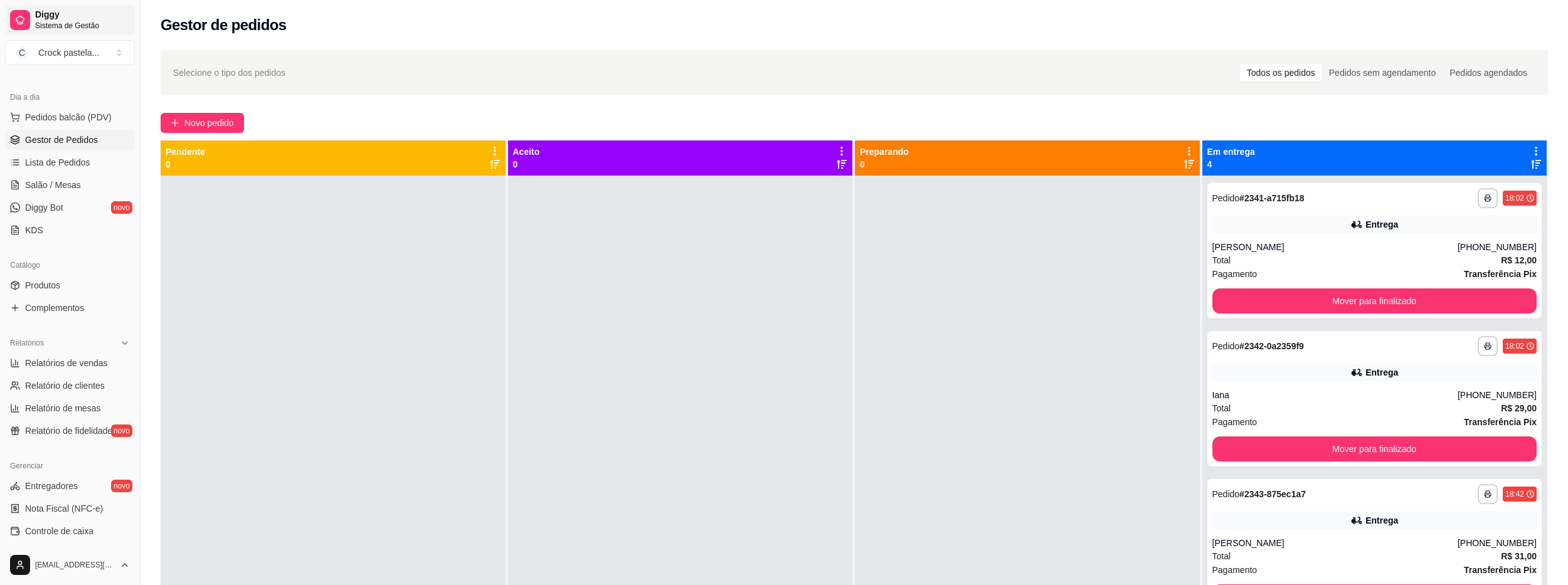
click at [56, 17] on span "Diggy" at bounding box center [82, 15] width 95 height 11
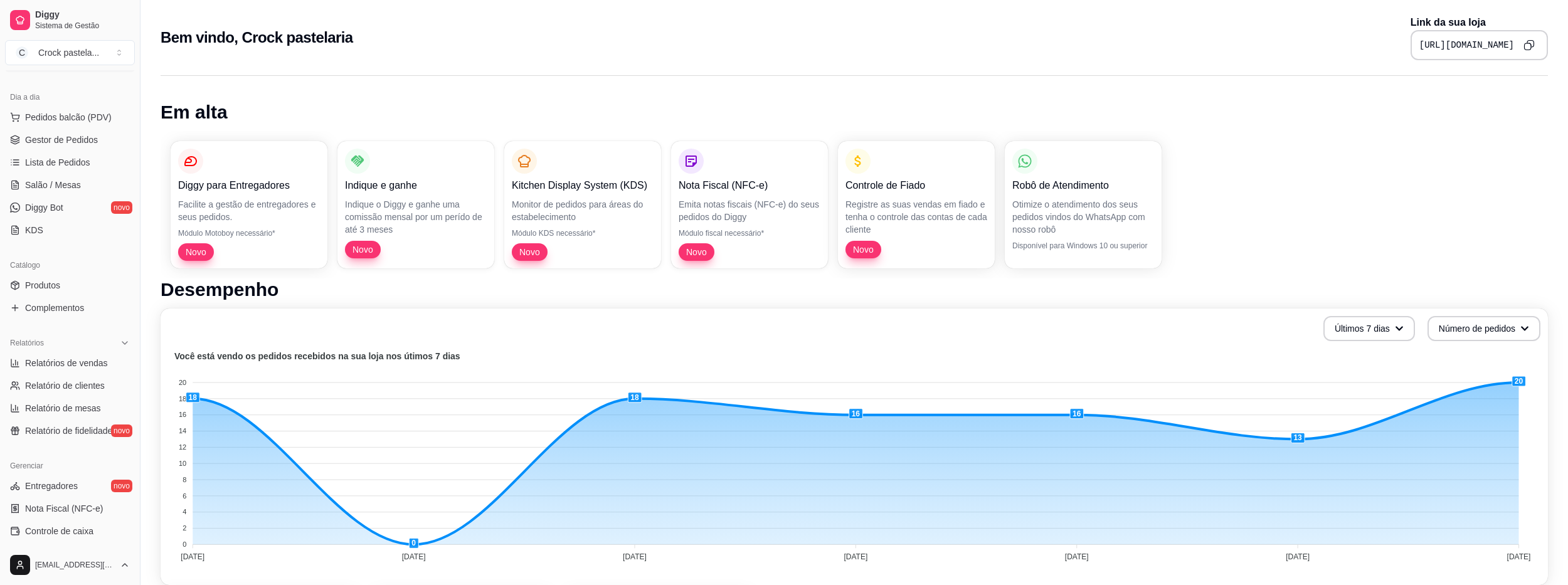
click at [1533, 50] on button "Copy to clipboard" at bounding box center [1529, 44] width 20 height 20
click at [62, 145] on span "Gestor de Pedidos" at bounding box center [61, 139] width 73 height 13
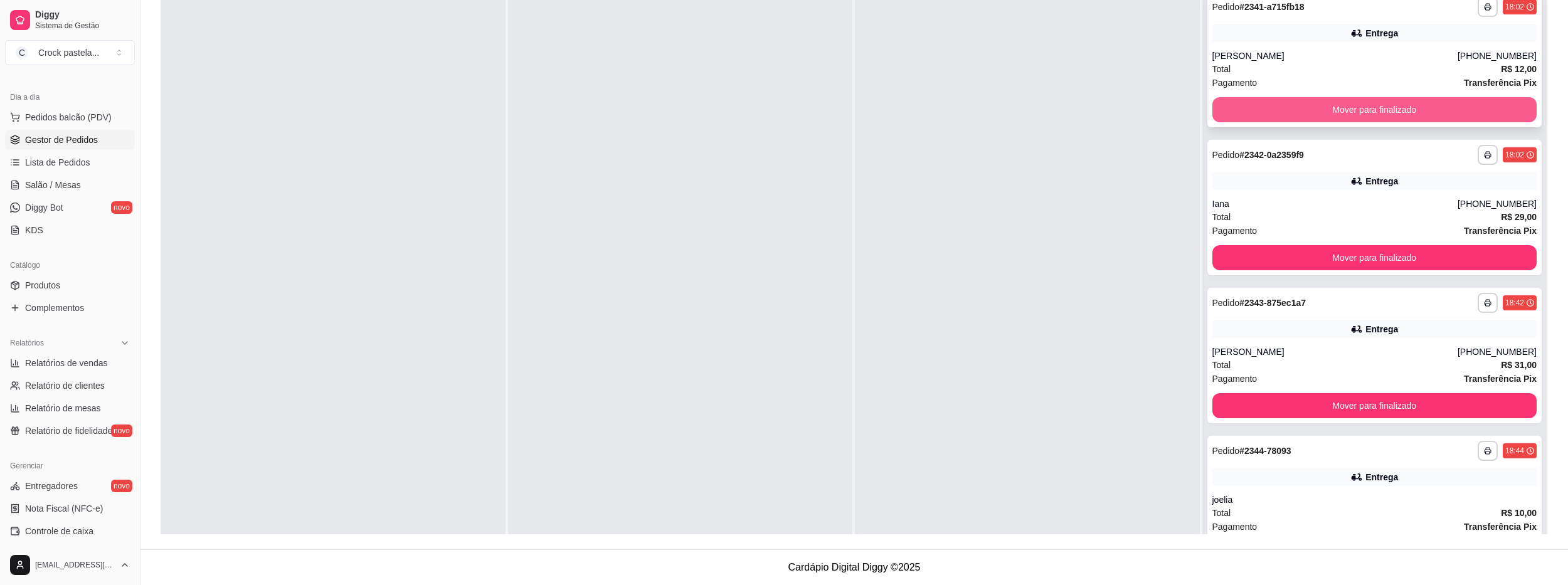
click at [1337, 107] on button "Mover para finalizado" at bounding box center [1376, 109] width 325 height 25
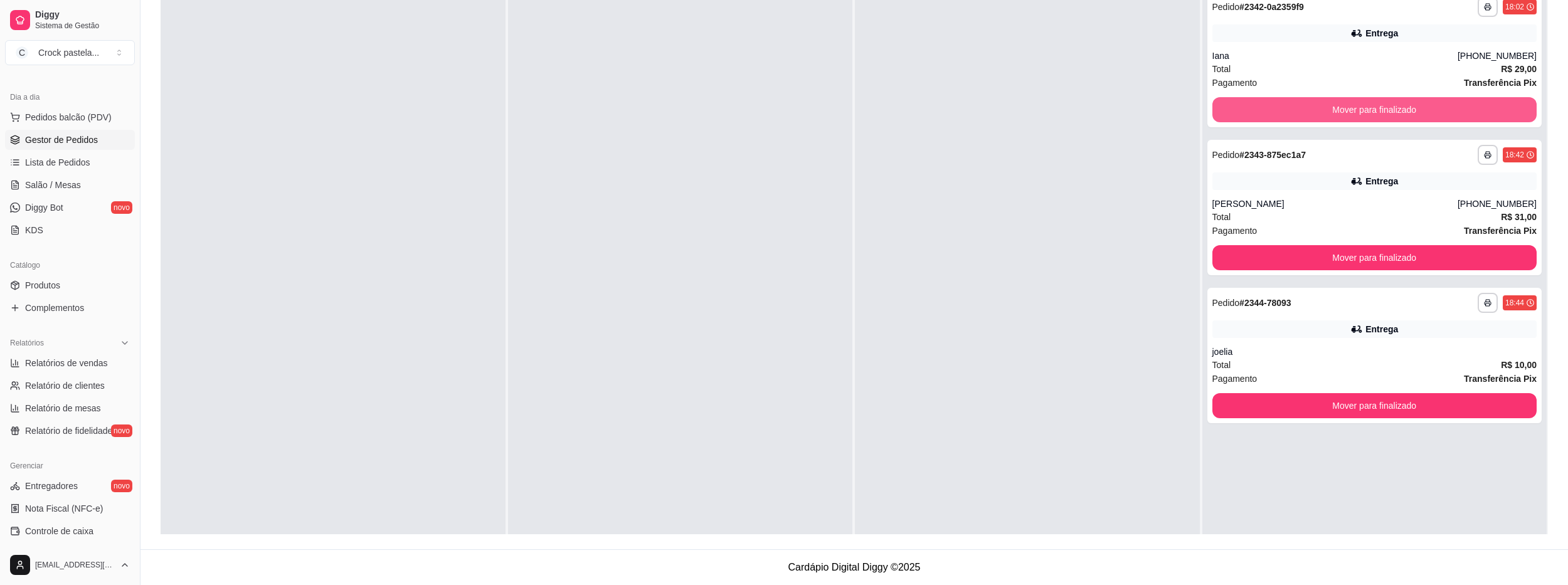
click at [1337, 107] on button "Mover para finalizado" at bounding box center [1376, 109] width 325 height 25
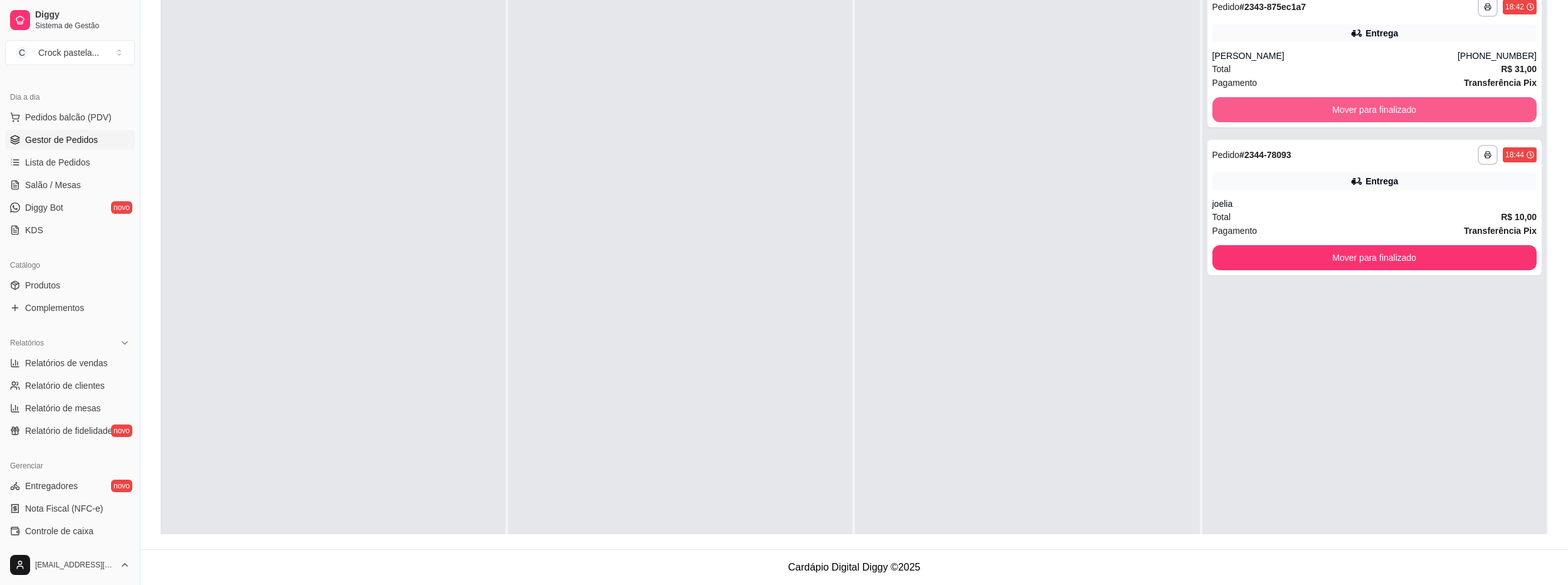
click at [1337, 107] on button "Mover para finalizado" at bounding box center [1376, 109] width 325 height 25
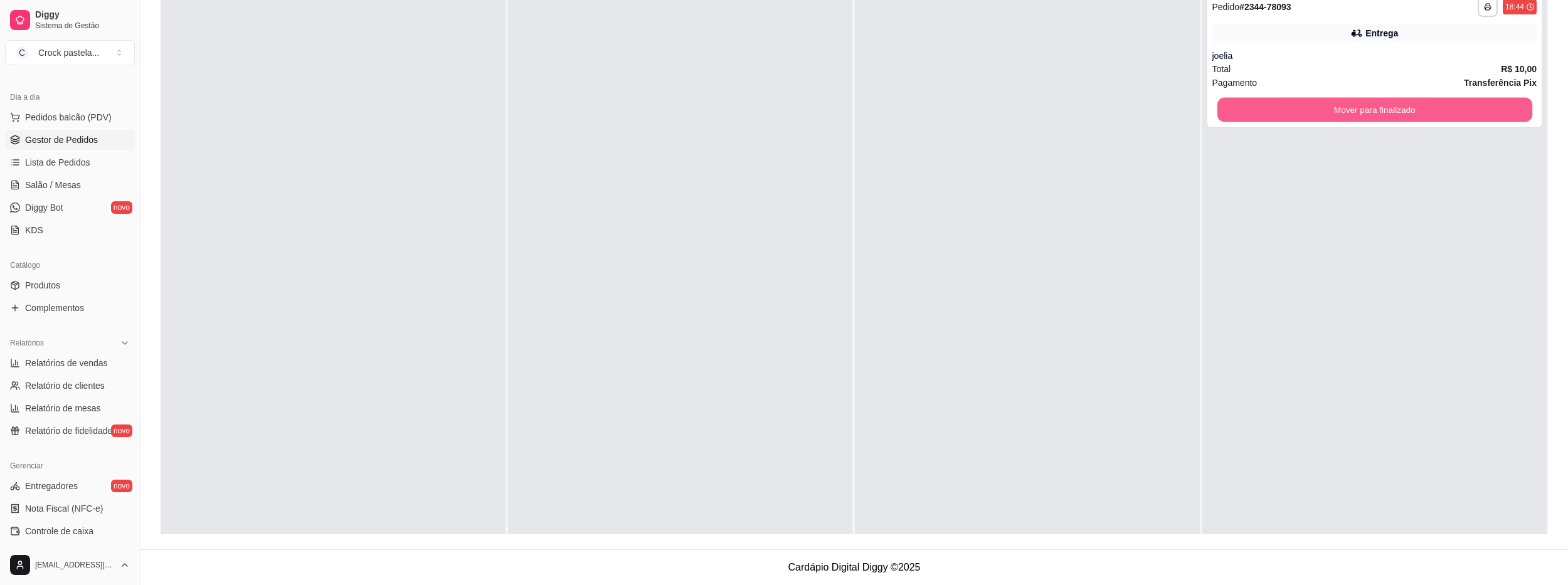
click at [1337, 107] on button "Mover para finalizado" at bounding box center [1375, 109] width 315 height 25
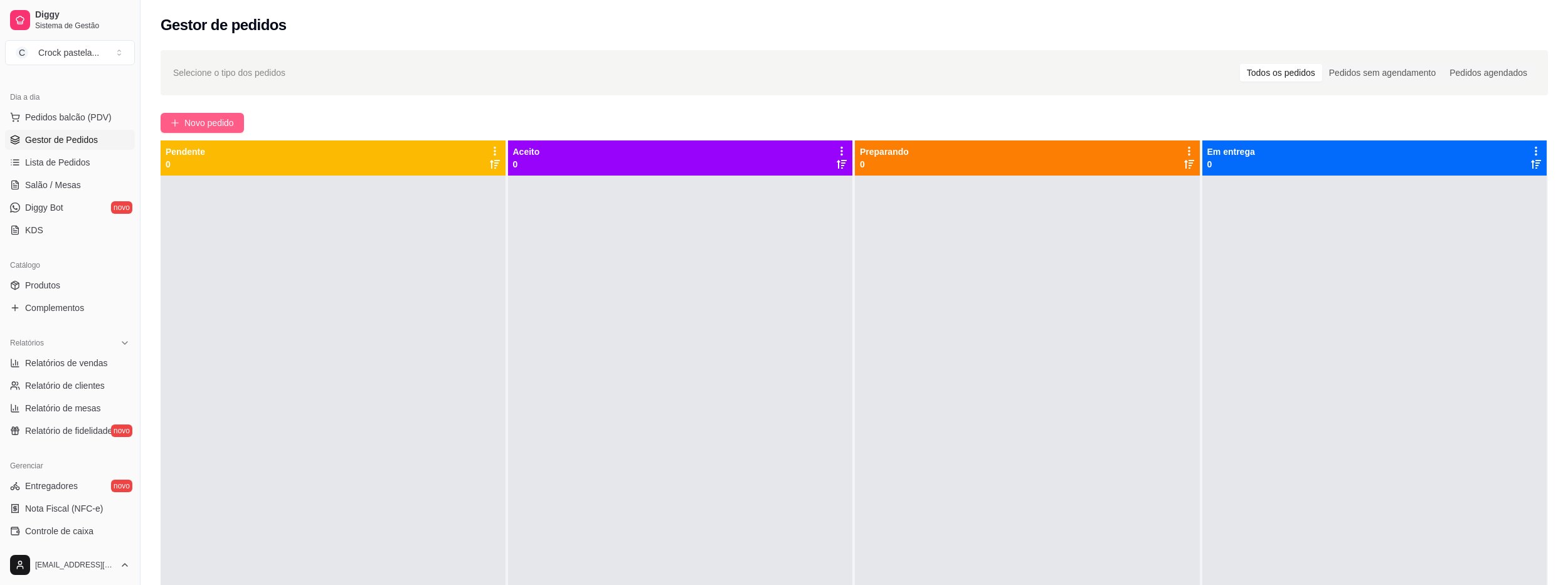
click at [216, 116] on span "Novo pedido" at bounding box center [210, 123] width 50 height 14
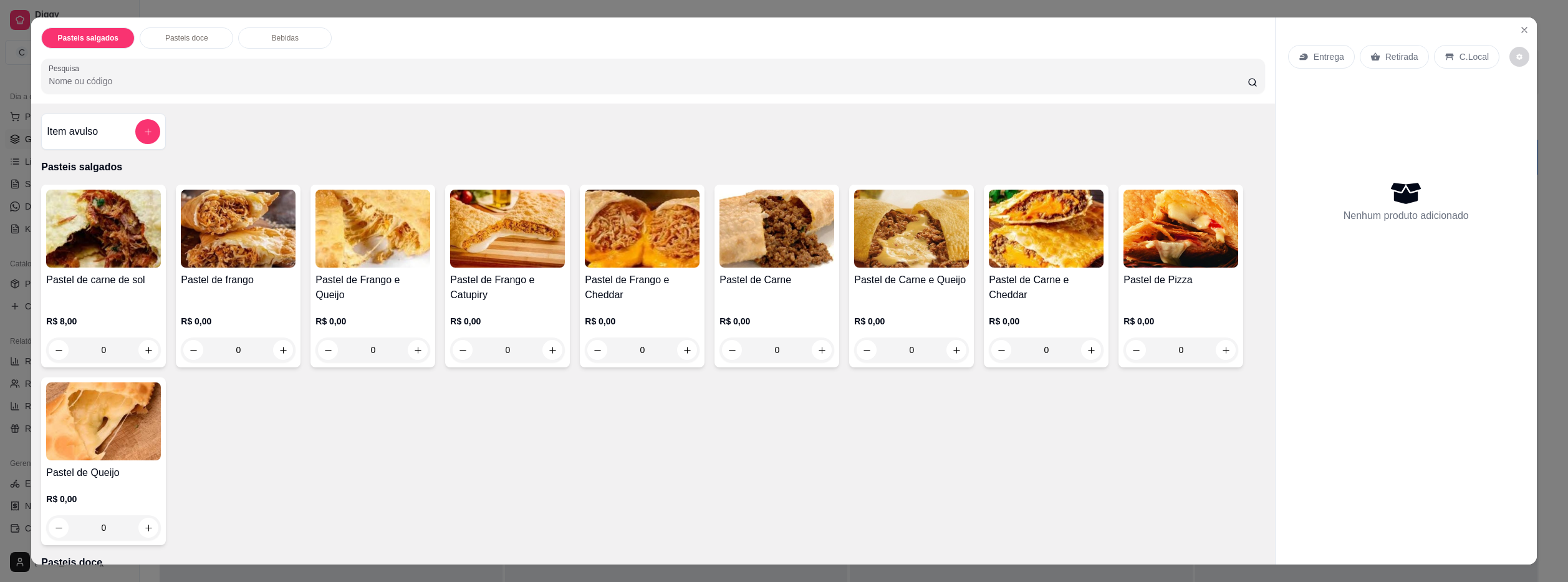
click at [953, 347] on div "0" at bounding box center [912, 350] width 115 height 25
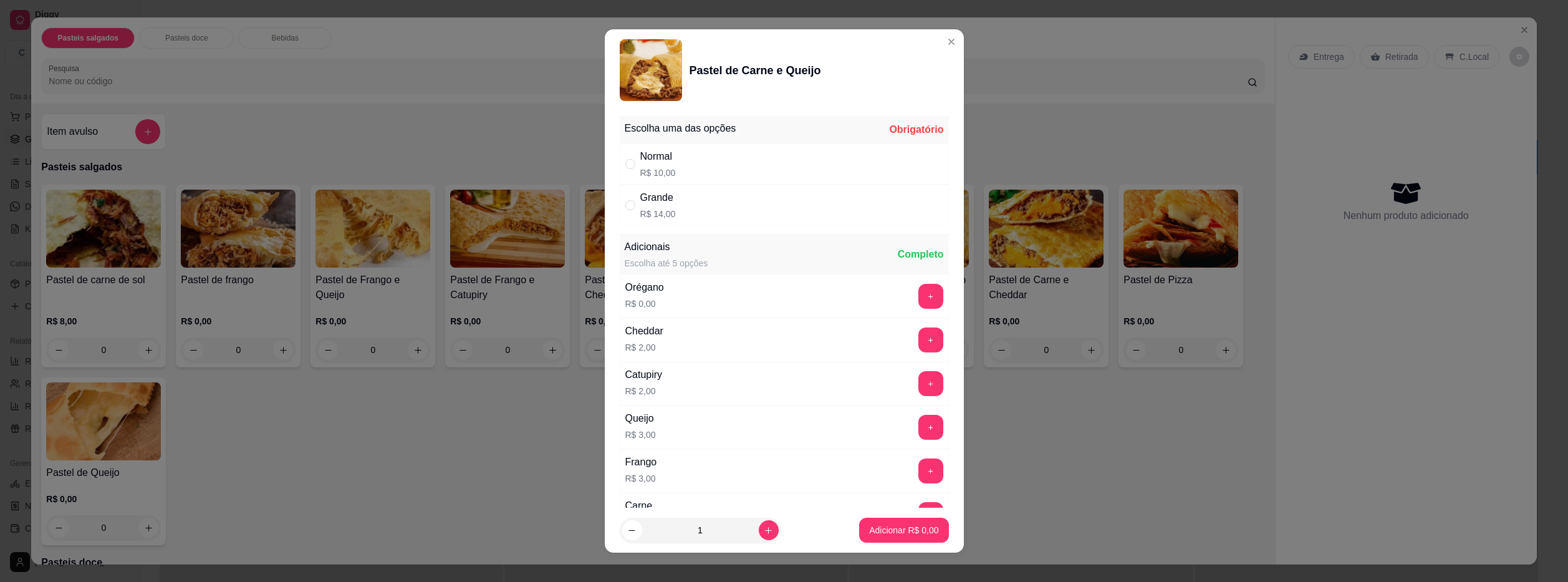
drag, startPoint x: 697, startPoint y: 203, endPoint x: 792, endPoint y: 288, distance: 127.5
click at [696, 203] on div "Grande R$ 14,00" at bounding box center [784, 205] width 329 height 41
radio input "true"
click at [889, 535] on p "Adicionar R$ 14,00" at bounding box center [901, 531] width 72 height 12
type input "1"
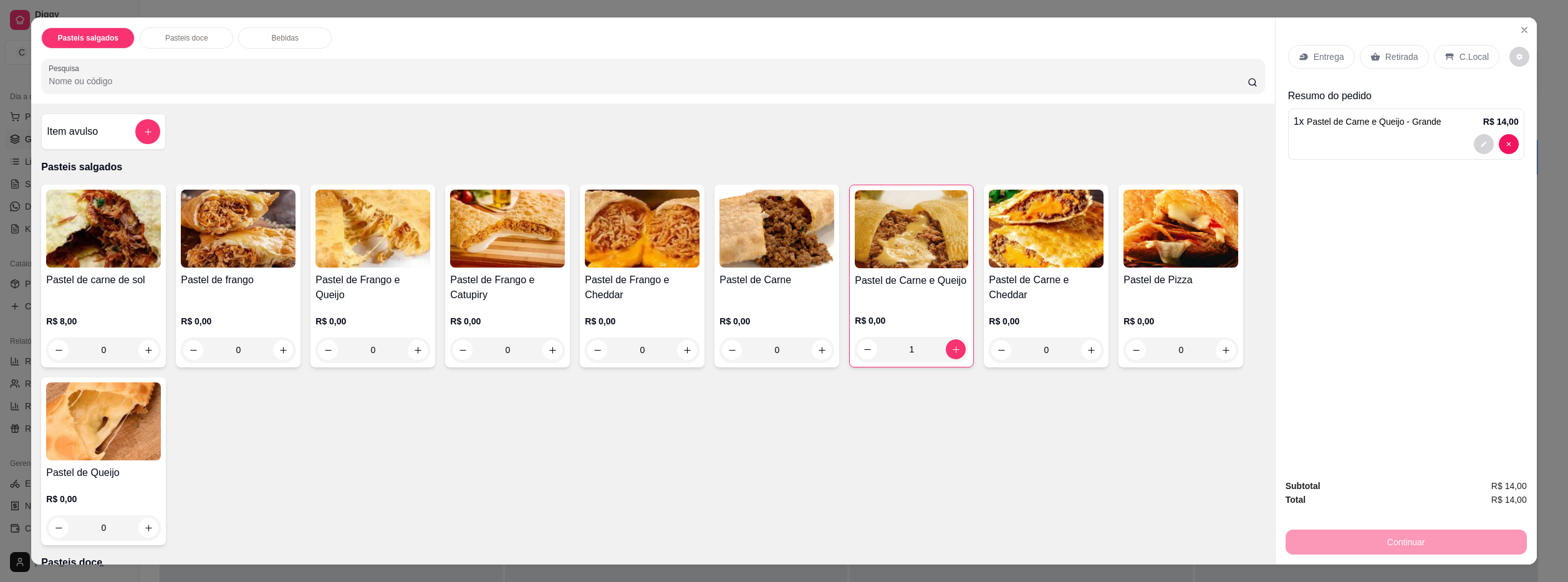
click at [1299, 53] on icon at bounding box center [1304, 57] width 10 height 10
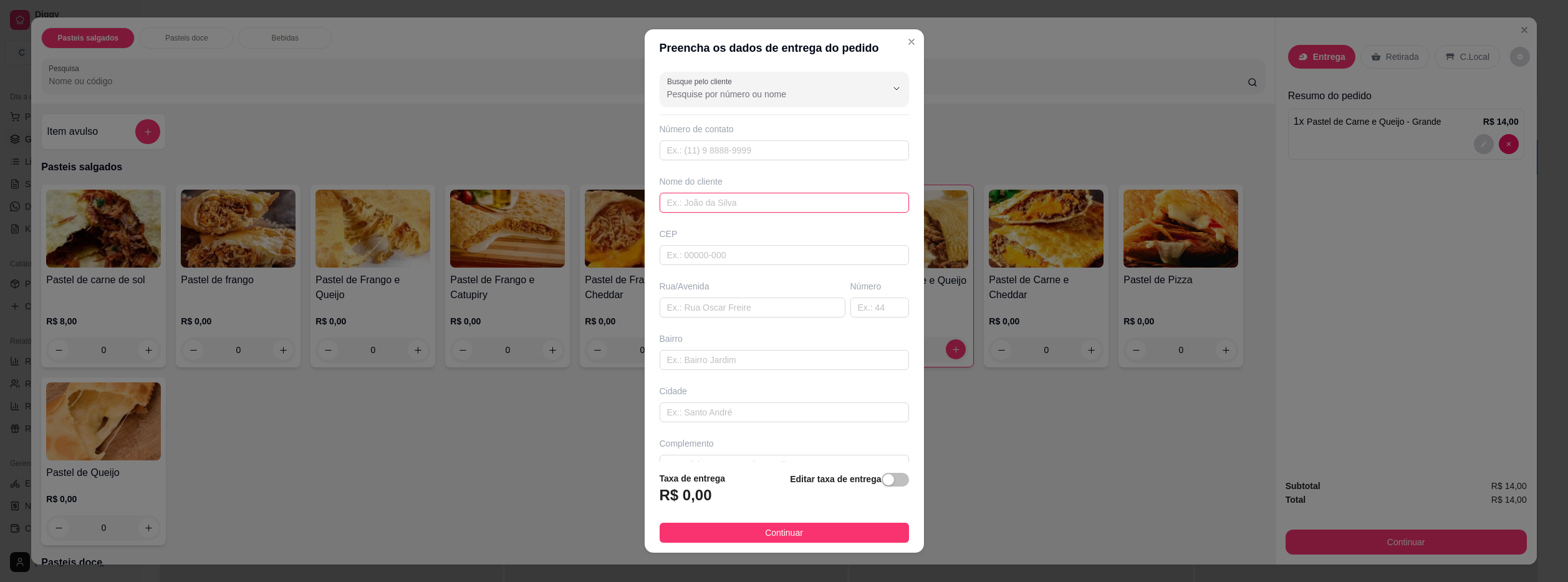
click at [813, 208] on input "text" at bounding box center [784, 203] width 249 height 20
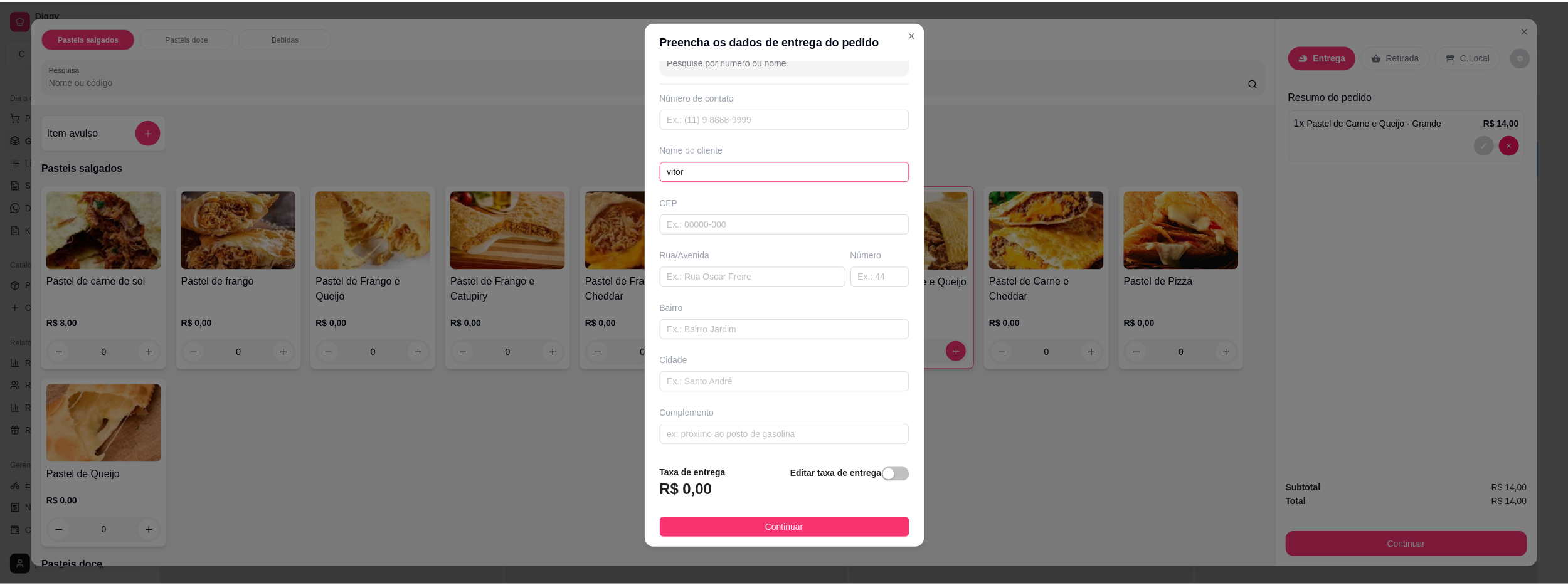
scroll to position [10, 0]
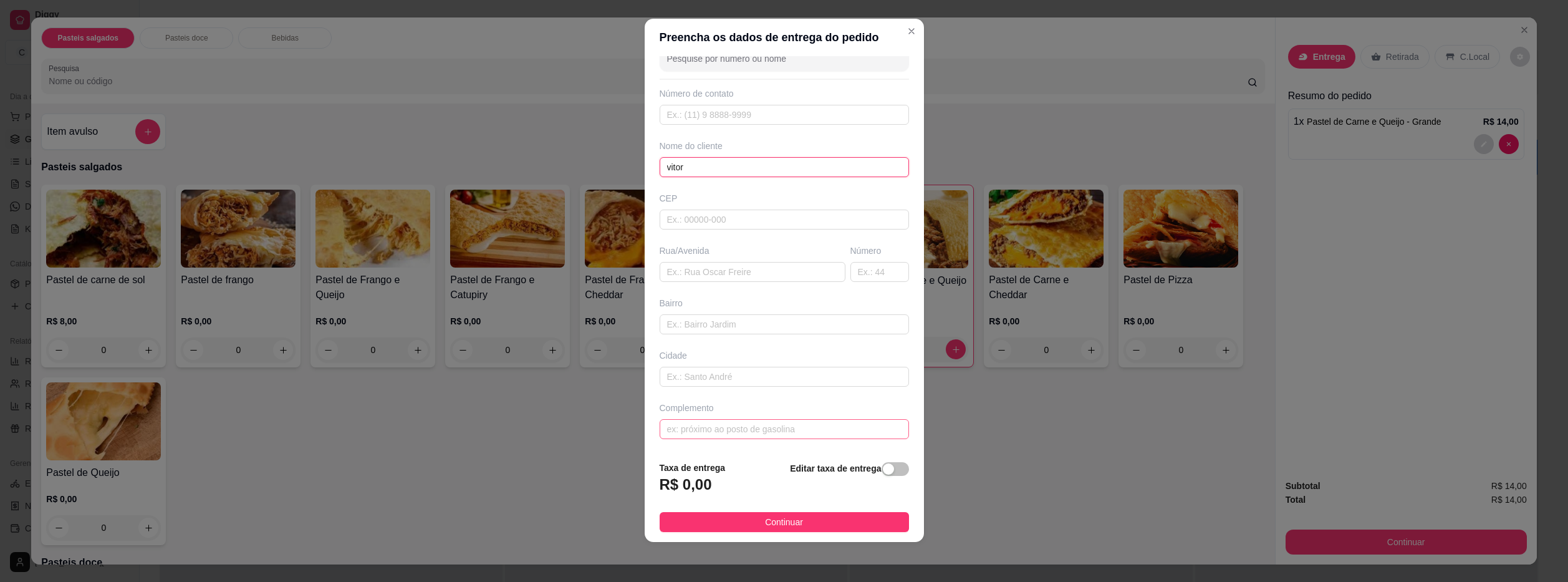
type input "vitor"
click at [796, 432] on input "text" at bounding box center [784, 429] width 249 height 20
type input "são luis"
click at [838, 526] on button "Continuar" at bounding box center [784, 522] width 249 height 20
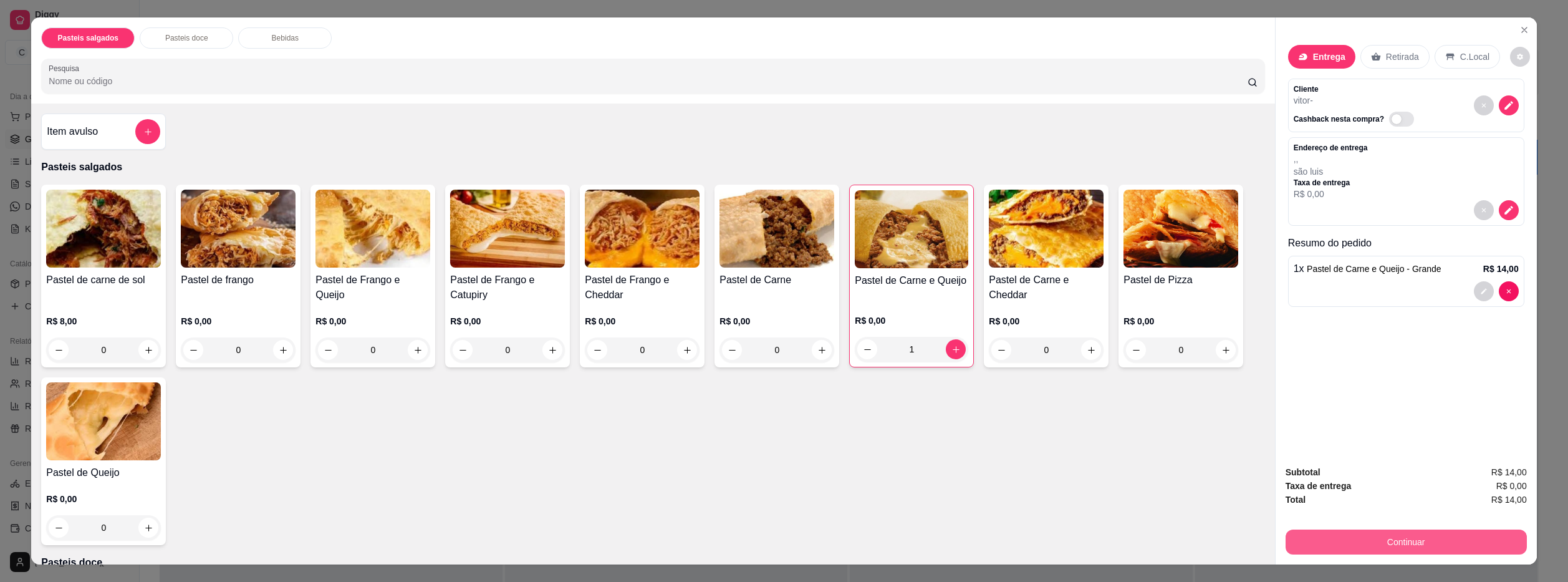
click at [1412, 545] on button "Continuar" at bounding box center [1406, 542] width 241 height 25
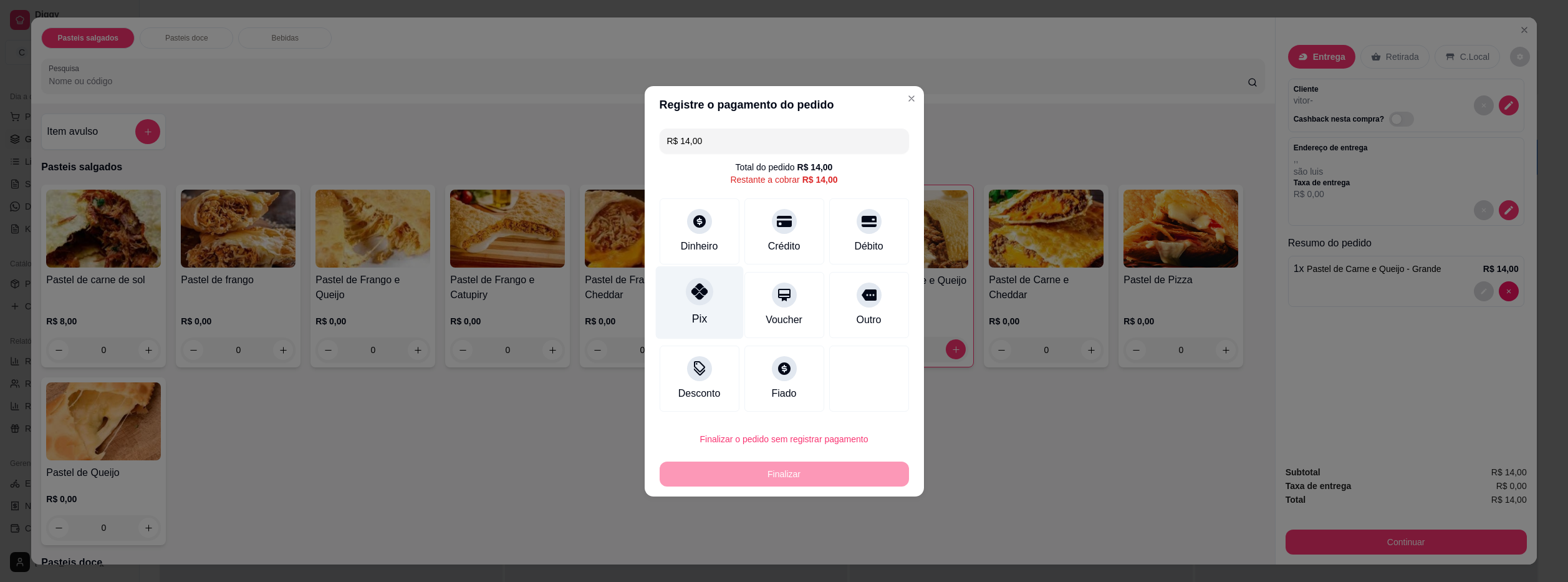
click at [705, 303] on div at bounding box center [700, 291] width 27 height 27
type input "R$ 0,00"
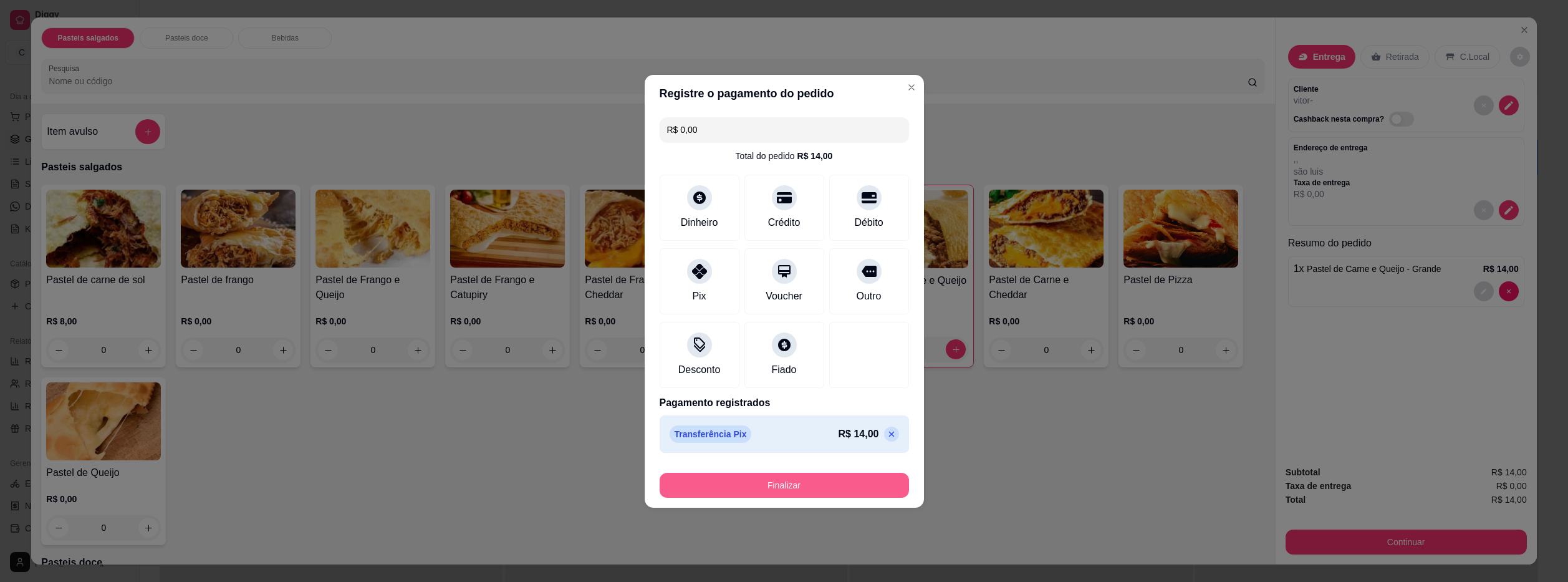
click at [810, 486] on button "Finalizar" at bounding box center [784, 485] width 249 height 25
type input "0"
type input "-R$ 14,00"
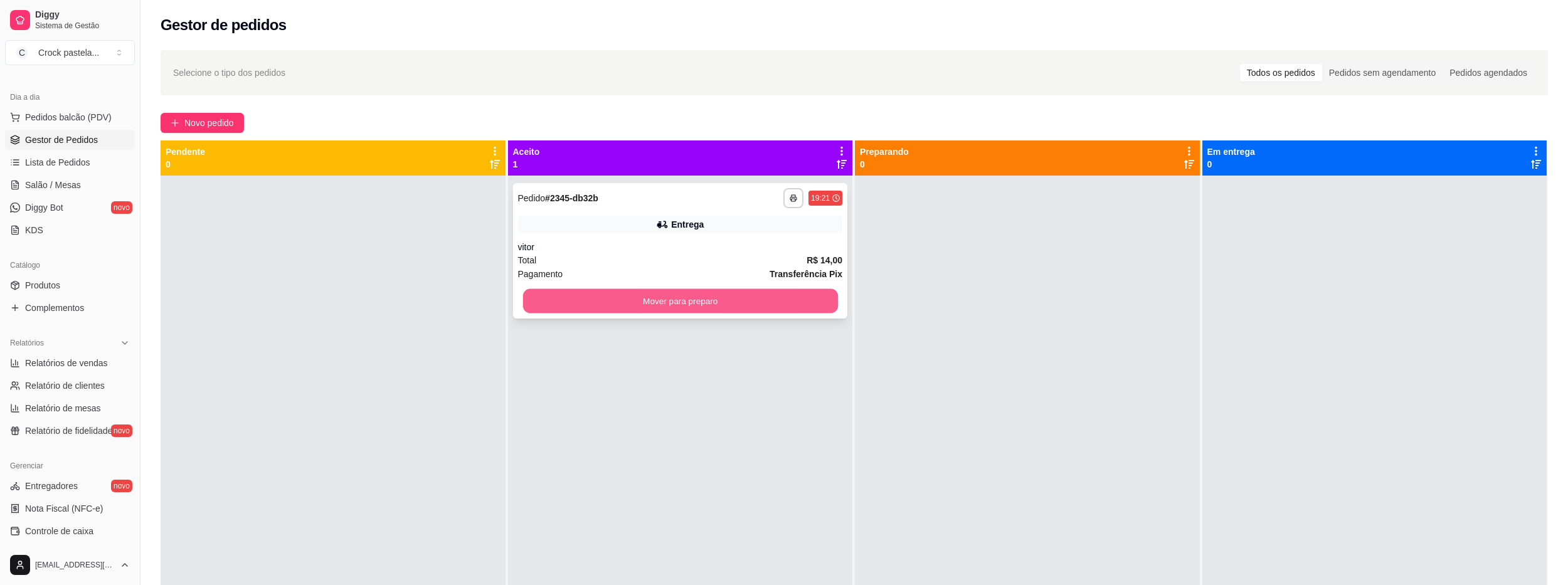
click at [727, 297] on button "Mover para preparo" at bounding box center [680, 301] width 315 height 25
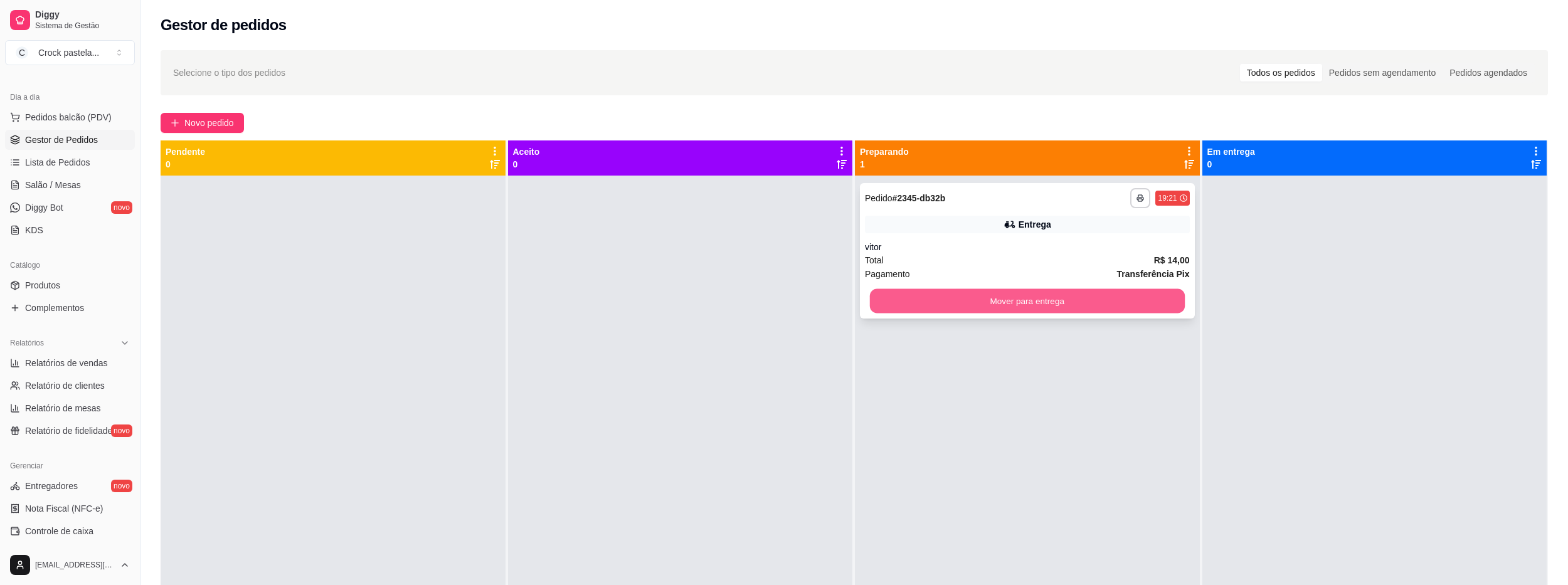
click at [1055, 302] on button "Mover para entrega" at bounding box center [1027, 301] width 315 height 25
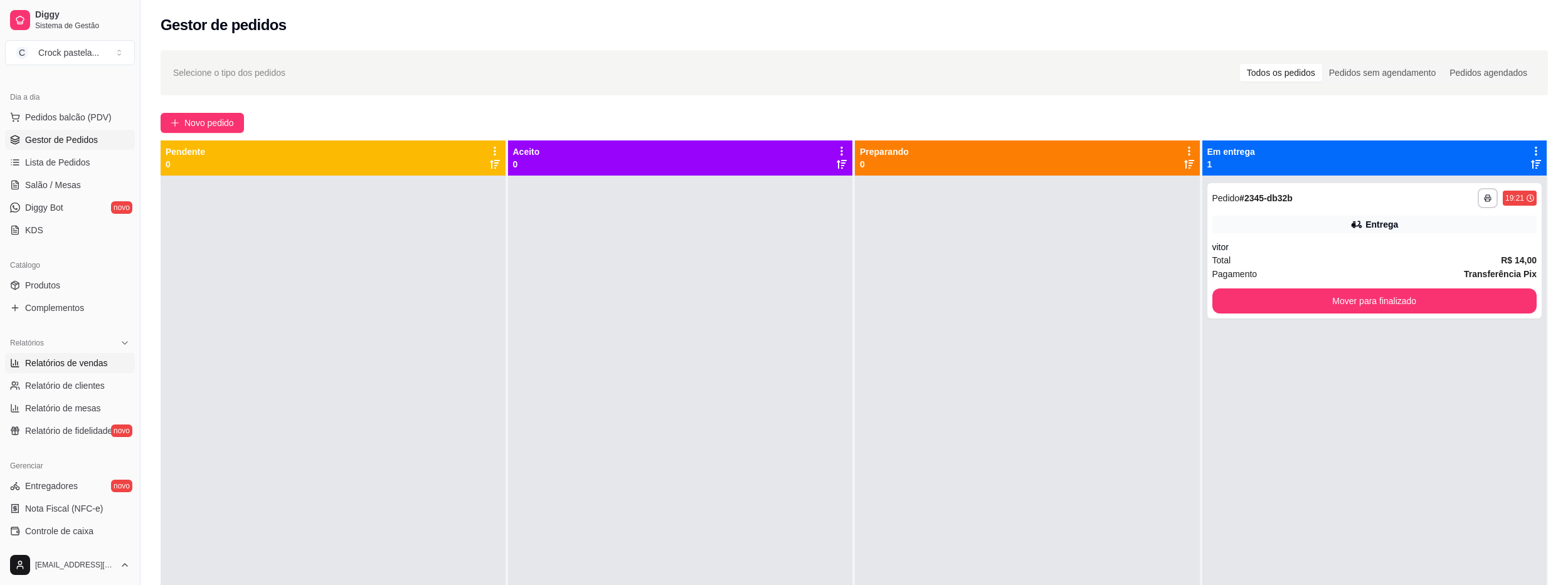
click at [73, 363] on span "Relatórios de vendas" at bounding box center [66, 363] width 83 height 13
select select "ALL"
select select "0"
